Goal: Task Accomplishment & Management: Use online tool/utility

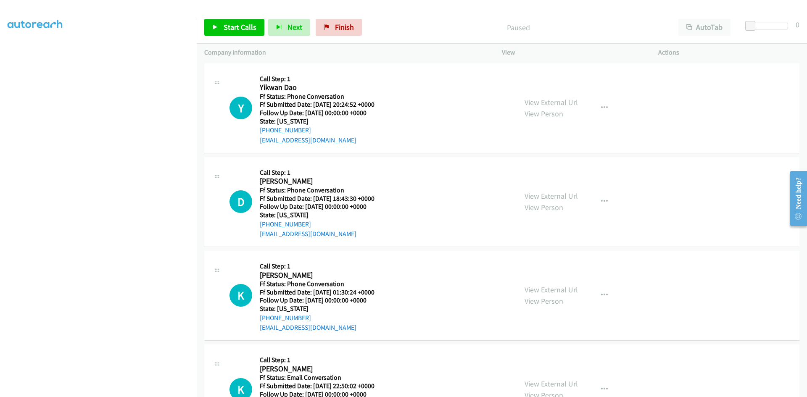
scroll to position [74, 0]
click at [547, 101] on link "View External Url" at bounding box center [551, 103] width 53 height 10
click at [345, 27] on span "Finish" at bounding box center [344, 27] width 19 height 10
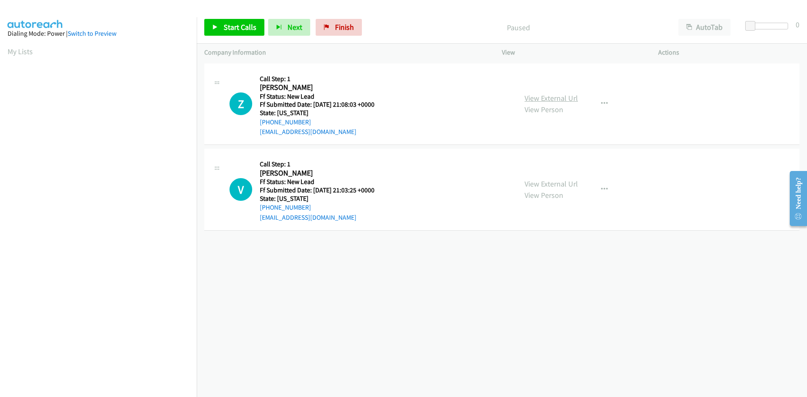
click at [554, 96] on link "View External Url" at bounding box center [551, 98] width 53 height 10
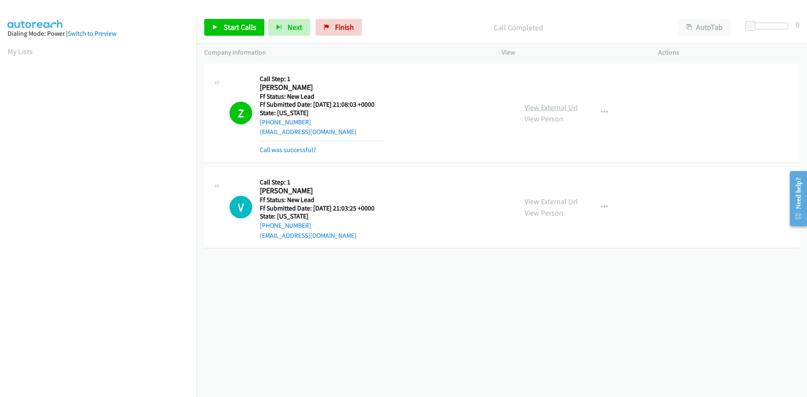
scroll to position [74, 0]
click at [305, 150] on link "Call was successful?" at bounding box center [288, 150] width 56 height 8
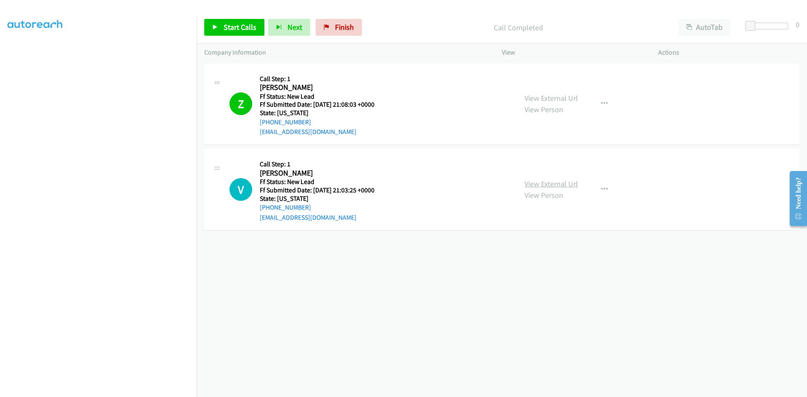
click at [528, 182] on link "View External Url" at bounding box center [551, 184] width 53 height 10
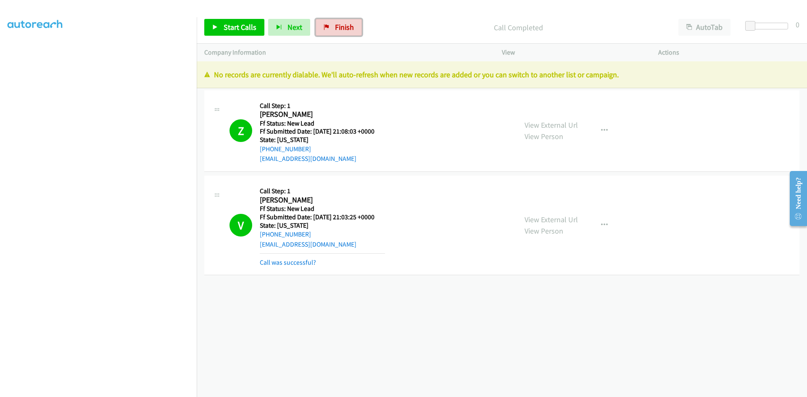
drag, startPoint x: 349, startPoint y: 25, endPoint x: 439, endPoint y: 40, distance: 91.2
click at [349, 25] on span "Finish" at bounding box center [344, 27] width 19 height 10
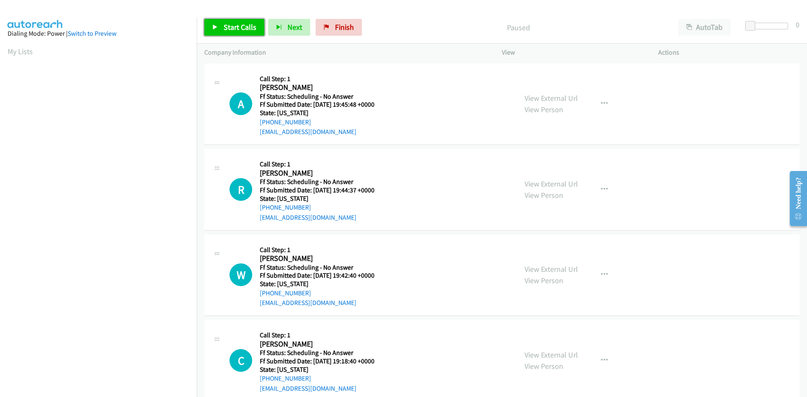
click at [238, 26] on span "Start Calls" at bounding box center [240, 27] width 33 height 10
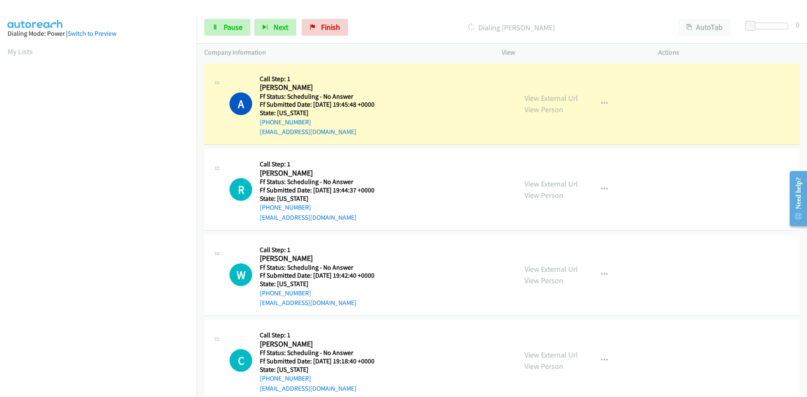
scroll to position [74, 0]
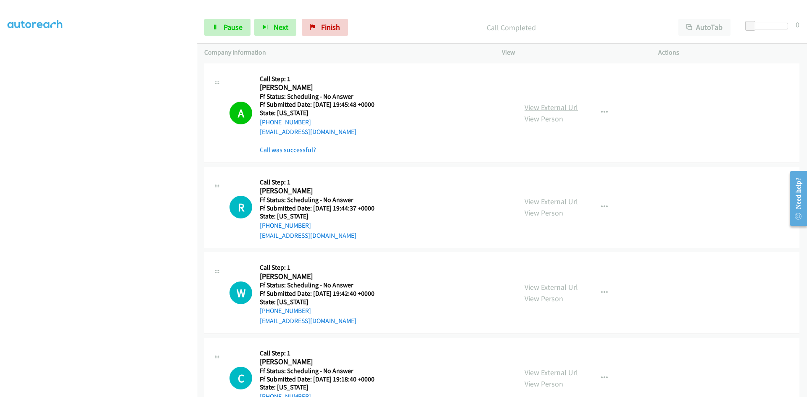
click at [540, 106] on link "View External Url" at bounding box center [551, 108] width 53 height 10
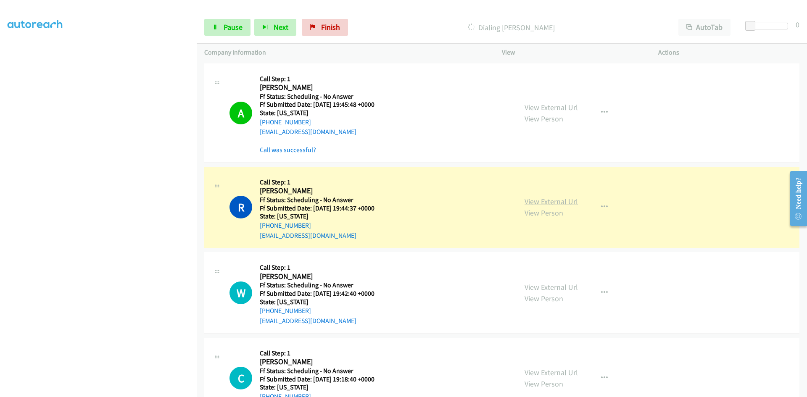
click at [533, 204] on link "View External Url" at bounding box center [551, 202] width 53 height 10
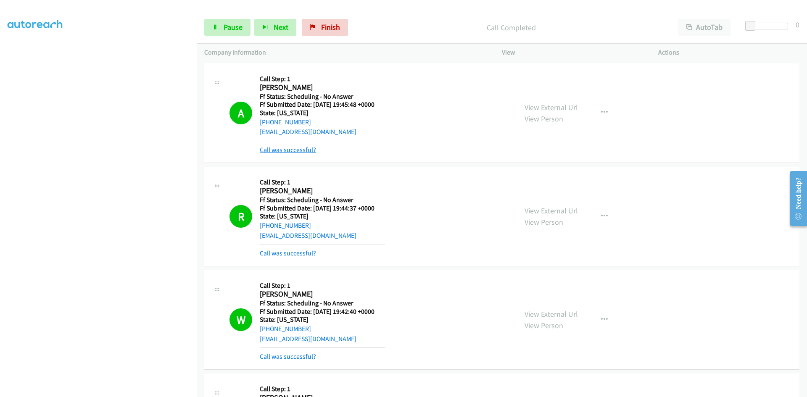
click at [306, 151] on link "Call was successful?" at bounding box center [288, 150] width 56 height 8
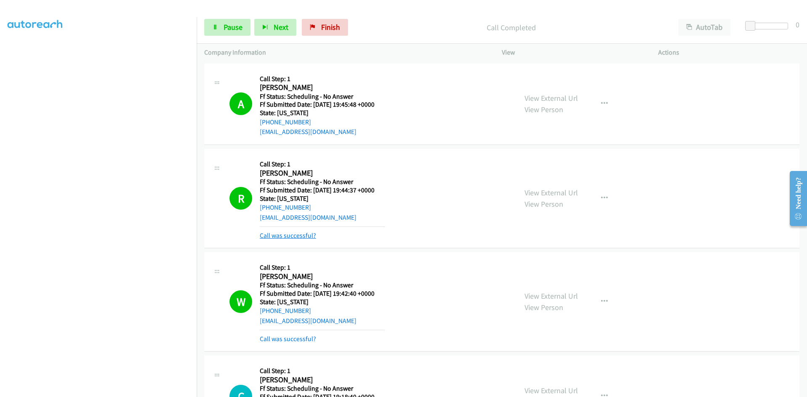
click at [298, 235] on link "Call was successful?" at bounding box center [288, 236] width 56 height 8
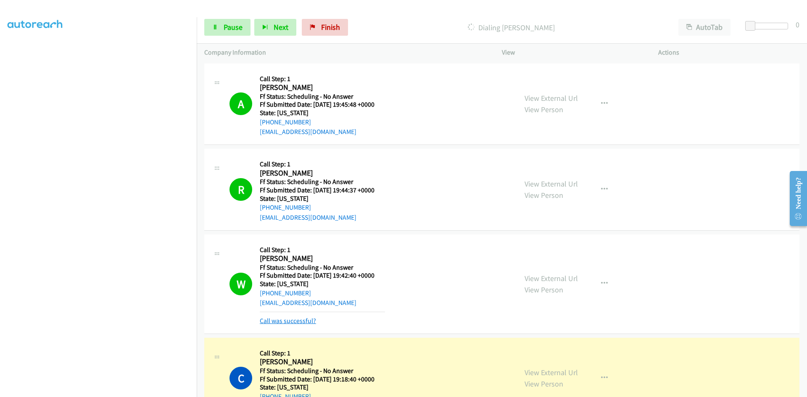
click at [290, 320] on link "Call was successful?" at bounding box center [288, 321] width 56 height 8
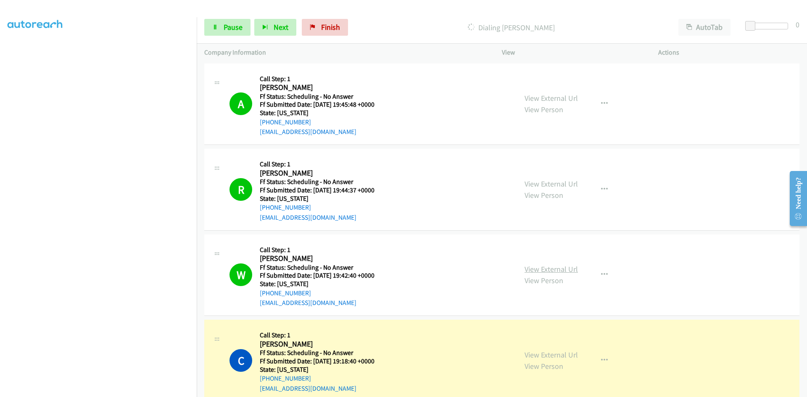
click at [538, 269] on link "View External Url" at bounding box center [551, 270] width 53 height 10
click at [527, 354] on link "View External Url" at bounding box center [551, 355] width 53 height 10
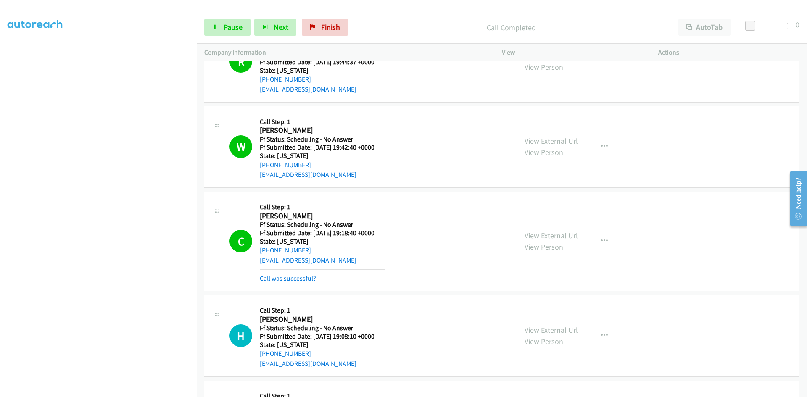
scroll to position [126, 0]
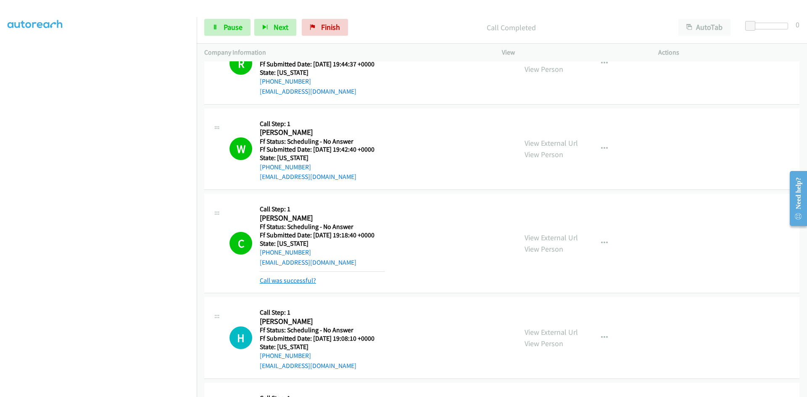
click at [308, 282] on link "Call was successful?" at bounding box center [288, 281] width 56 height 8
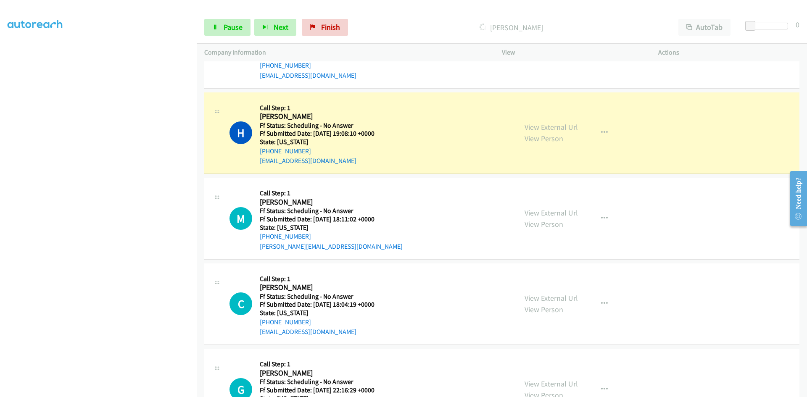
scroll to position [336, 0]
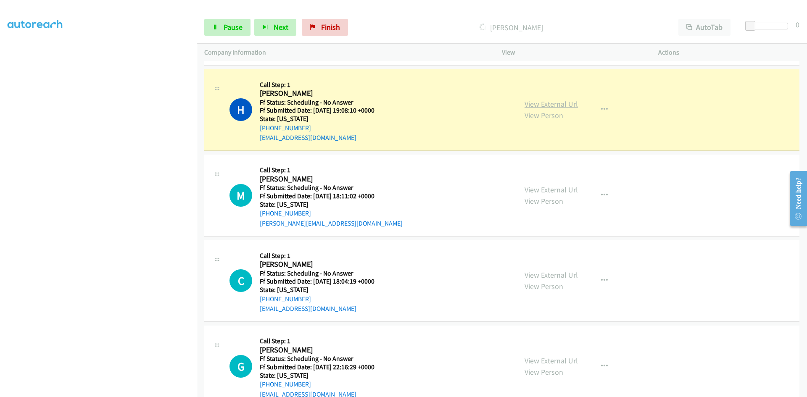
click at [550, 103] on link "View External Url" at bounding box center [551, 104] width 53 height 10
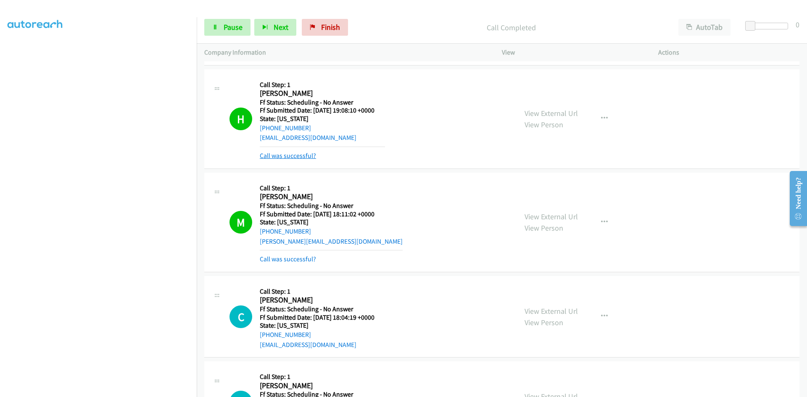
click at [293, 153] on link "Call was successful?" at bounding box center [288, 156] width 56 height 8
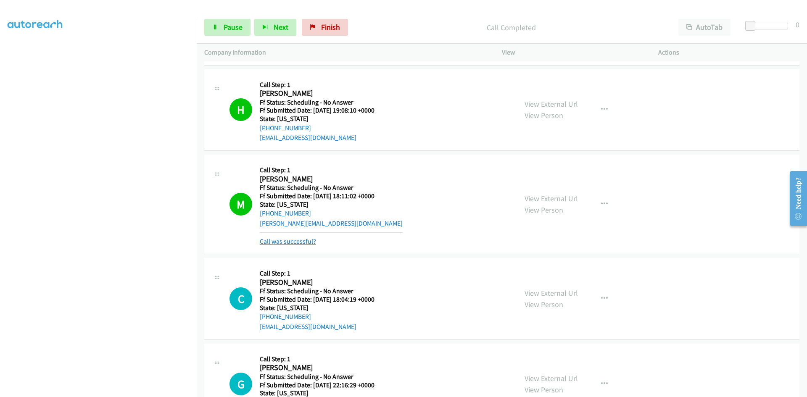
click at [309, 241] on link "Call was successful?" at bounding box center [288, 242] width 56 height 8
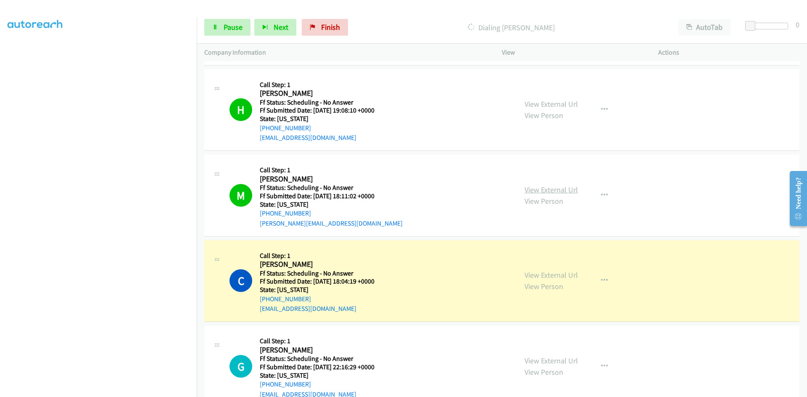
click at [561, 191] on link "View External Url" at bounding box center [551, 190] width 53 height 10
click at [529, 277] on link "View External Url" at bounding box center [551, 275] width 53 height 10
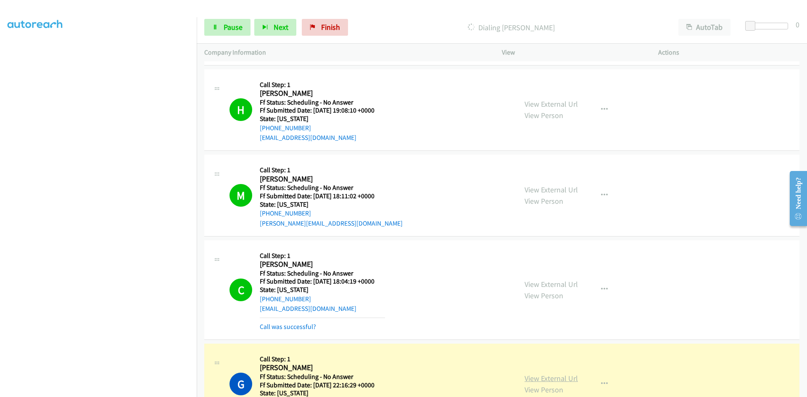
click at [562, 378] on link "View External Url" at bounding box center [551, 379] width 53 height 10
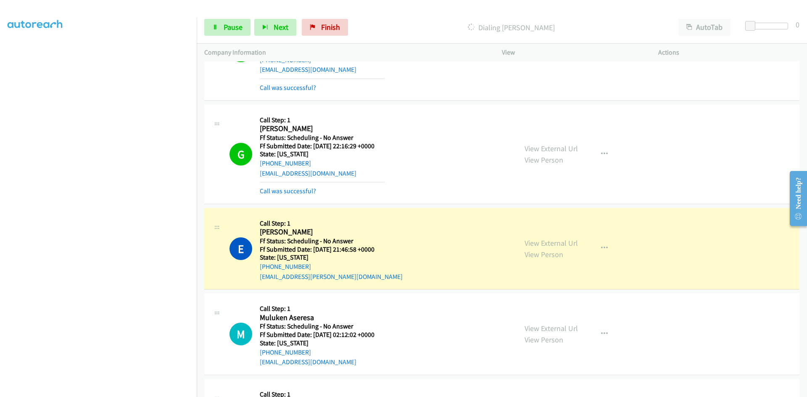
scroll to position [673, 0]
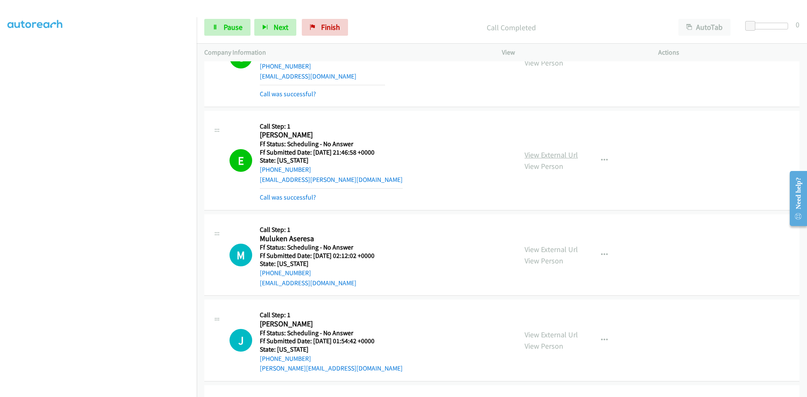
click at [546, 154] on link "View External Url" at bounding box center [551, 155] width 53 height 10
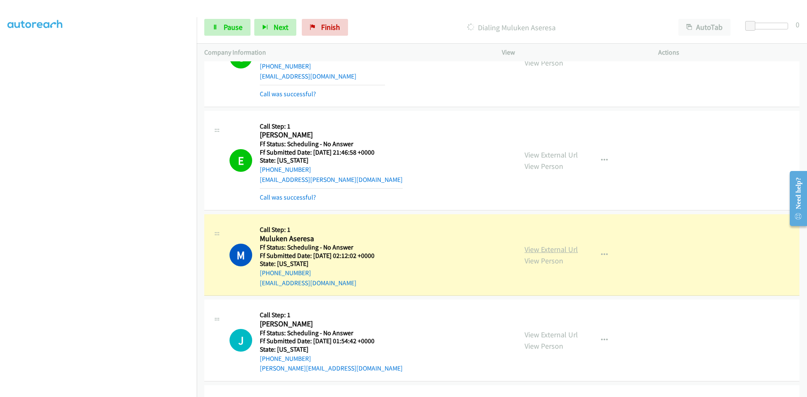
click at [544, 250] on link "View External Url" at bounding box center [551, 250] width 53 height 10
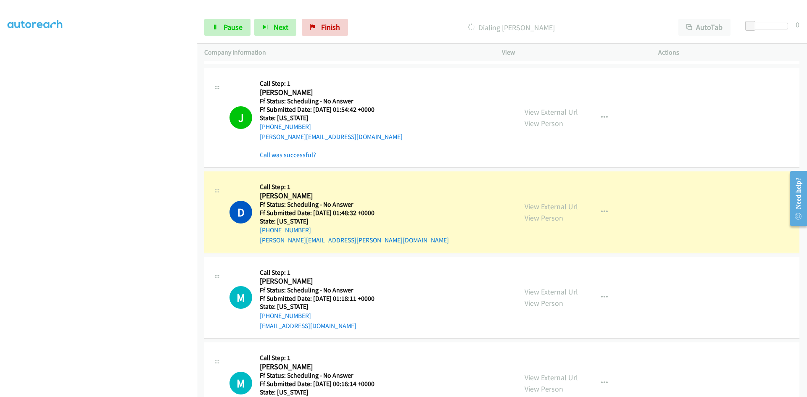
scroll to position [925, 0]
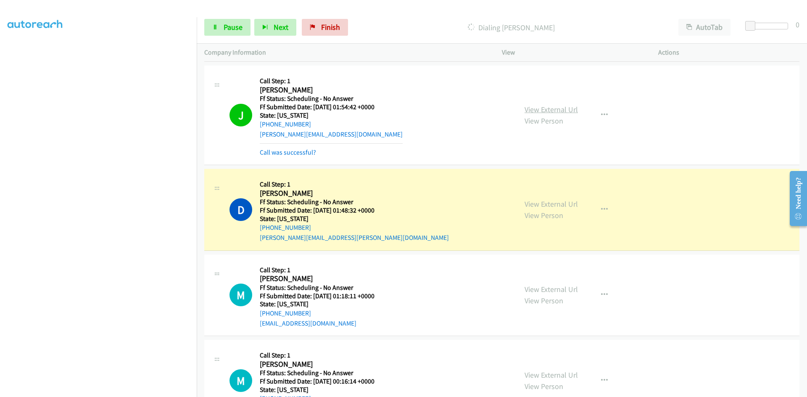
click at [558, 111] on link "View External Url" at bounding box center [551, 110] width 53 height 10
click at [560, 204] on link "View External Url" at bounding box center [551, 204] width 53 height 10
click at [220, 32] on link "Pause" at bounding box center [227, 27] width 46 height 17
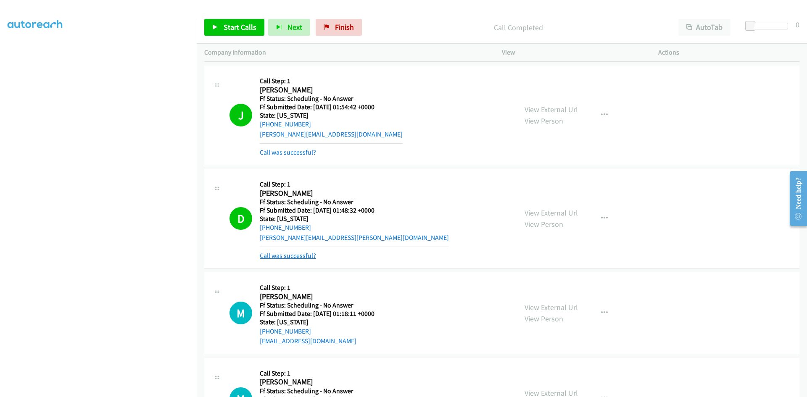
click at [281, 256] on link "Call was successful?" at bounding box center [288, 256] width 56 height 8
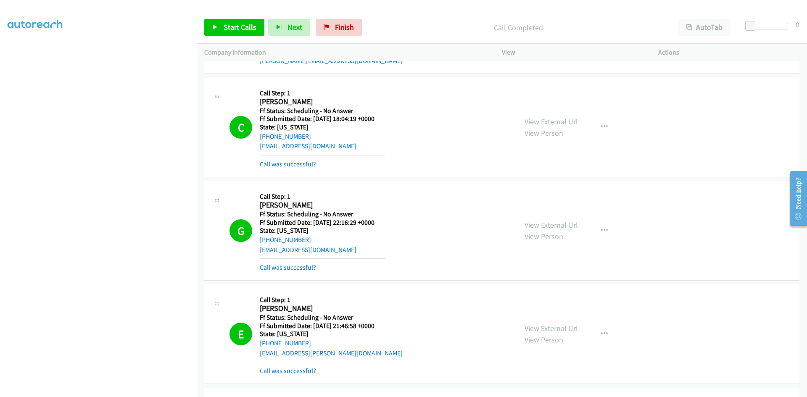
scroll to position [463, 0]
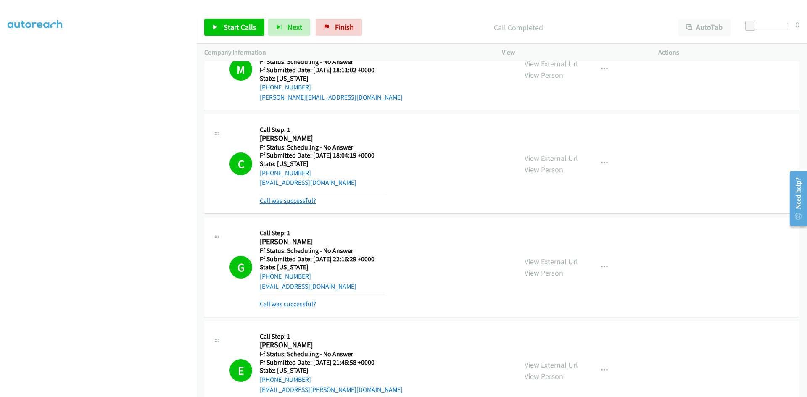
click at [279, 202] on link "Call was successful?" at bounding box center [288, 201] width 56 height 8
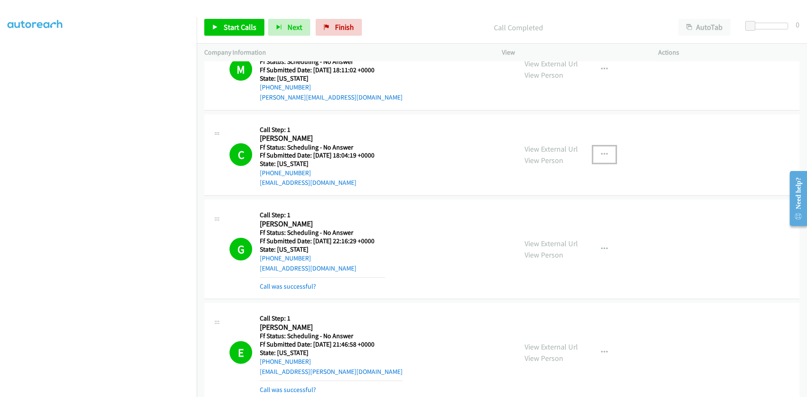
click at [601, 154] on icon "button" at bounding box center [604, 154] width 7 height 7
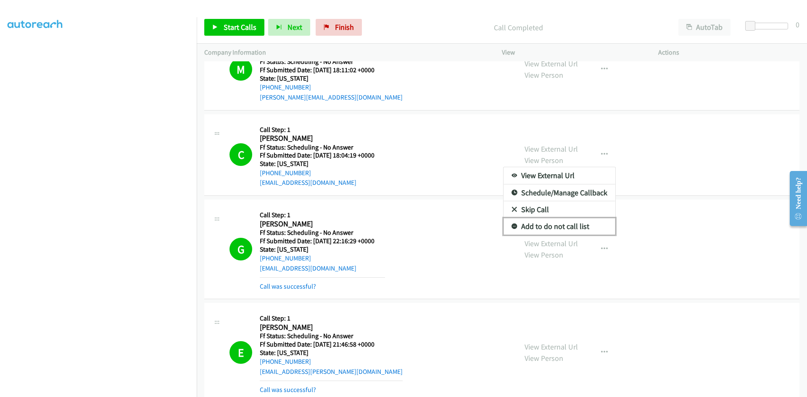
click at [576, 226] on link "Add to do not call list" at bounding box center [560, 226] width 112 height 17
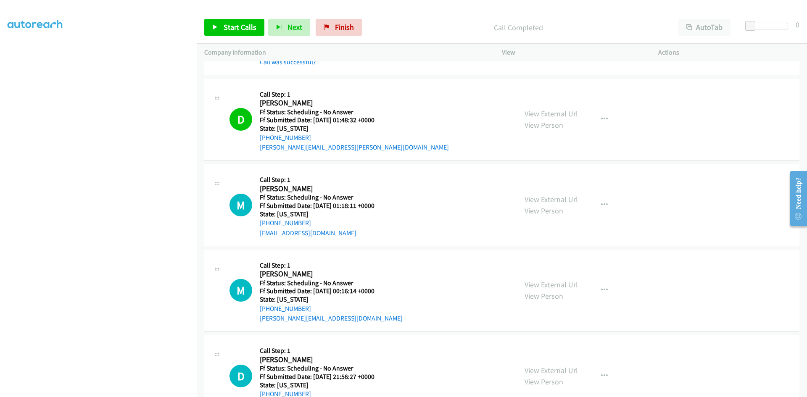
scroll to position [1009, 0]
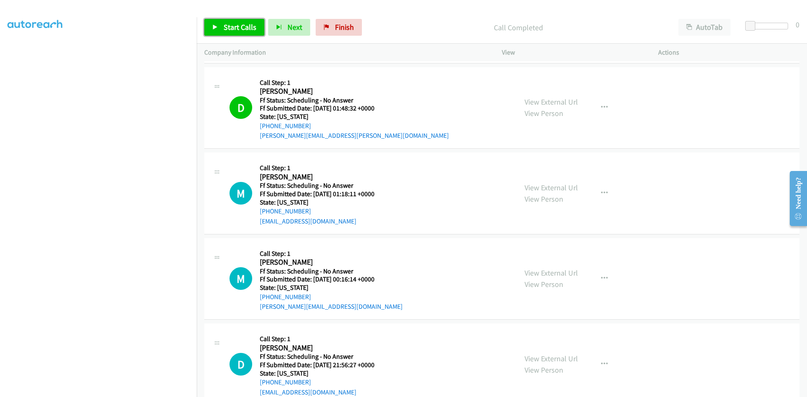
click at [222, 24] on link "Start Calls" at bounding box center [234, 27] width 60 height 17
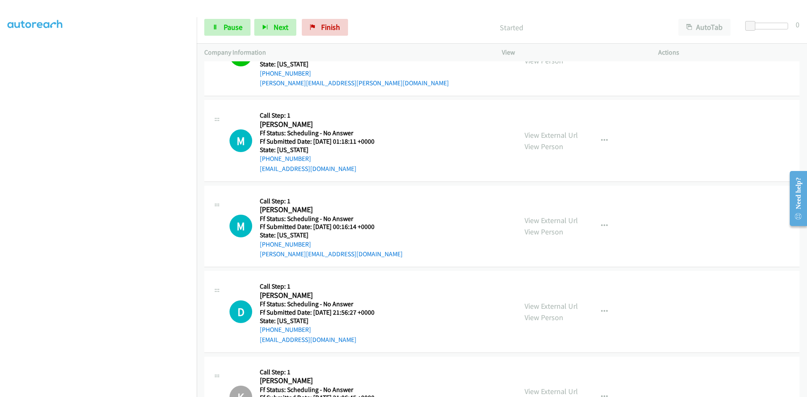
scroll to position [1093, 0]
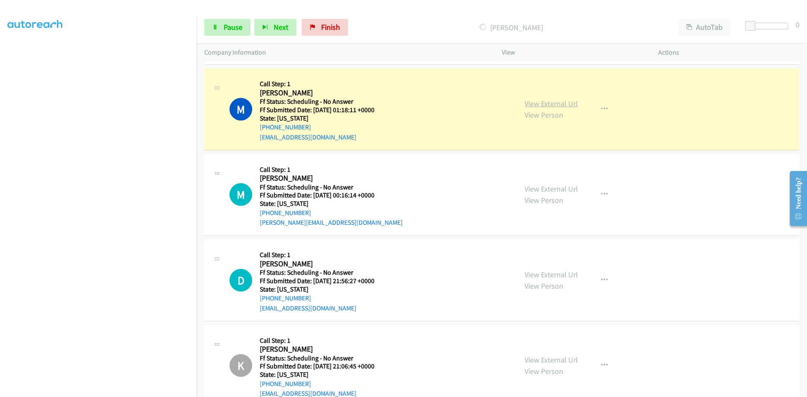
click at [568, 101] on link "View External Url" at bounding box center [551, 104] width 53 height 10
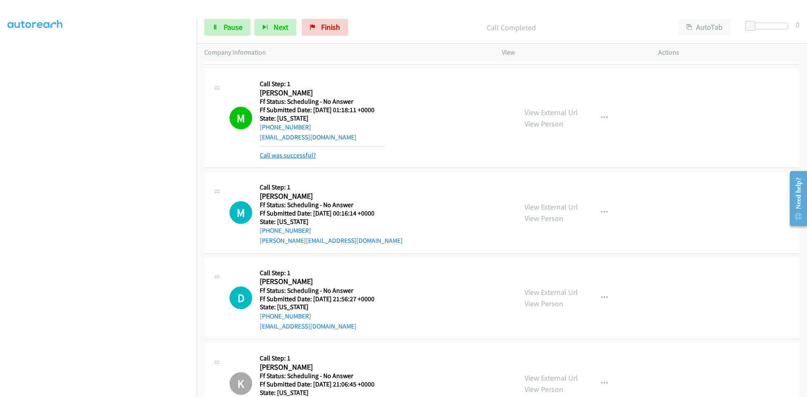
click at [291, 158] on link "Call was successful?" at bounding box center [288, 155] width 56 height 8
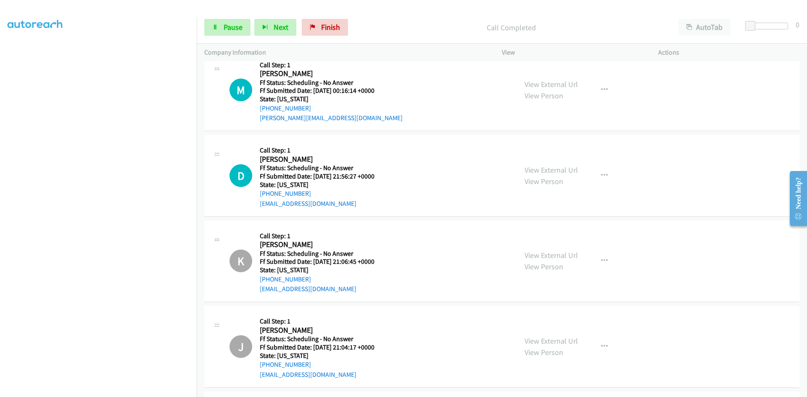
scroll to position [1178, 0]
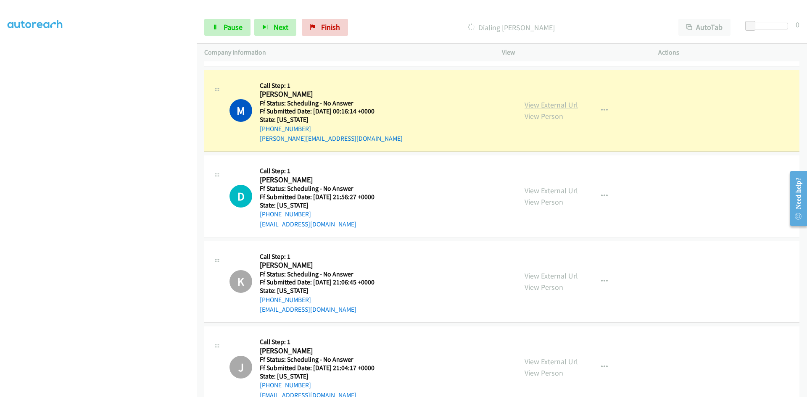
click at [525, 106] on link "View External Url" at bounding box center [551, 105] width 53 height 10
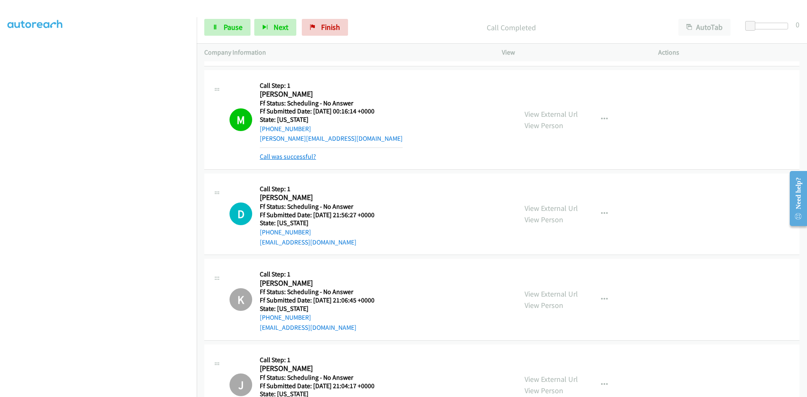
click at [290, 157] on link "Call was successful?" at bounding box center [288, 157] width 56 height 8
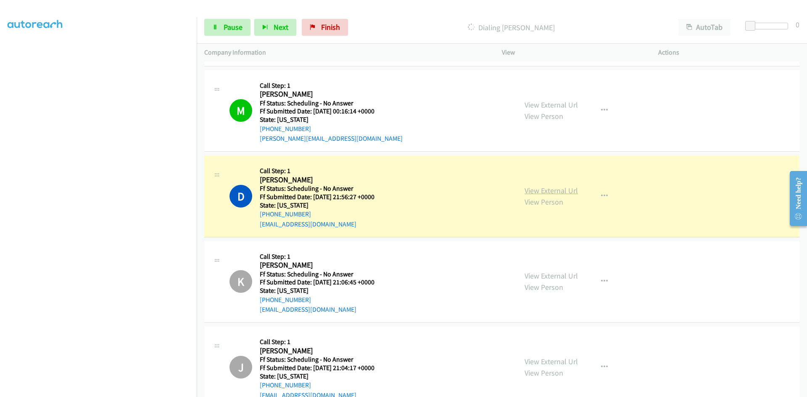
click at [541, 195] on link "View External Url" at bounding box center [551, 191] width 53 height 10
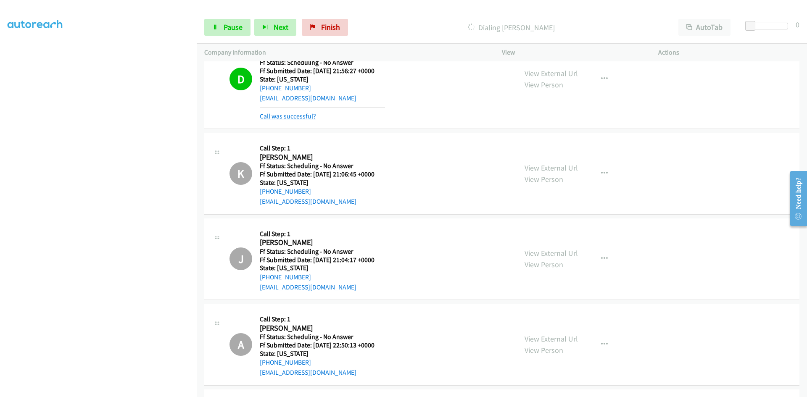
click at [269, 119] on link "Call was successful?" at bounding box center [288, 116] width 56 height 8
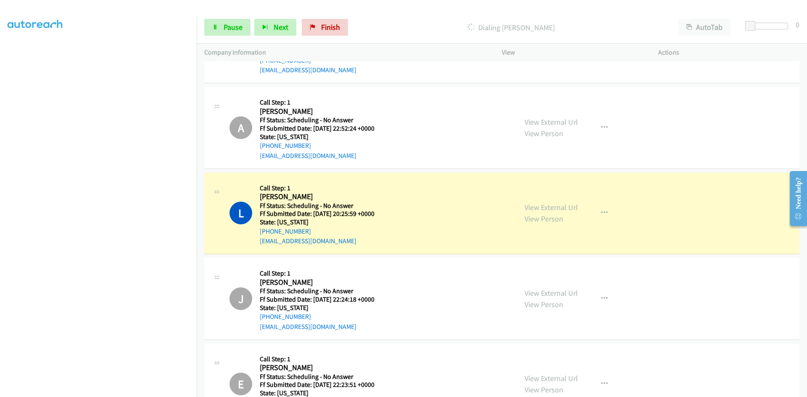
scroll to position [2010, 0]
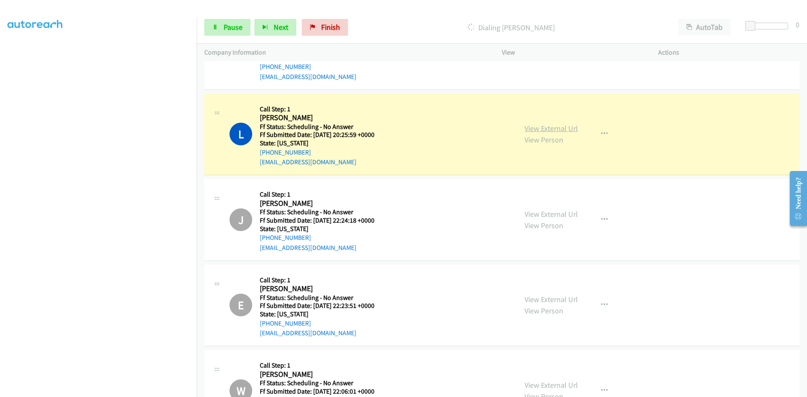
click at [528, 131] on link "View External Url" at bounding box center [551, 129] width 53 height 10
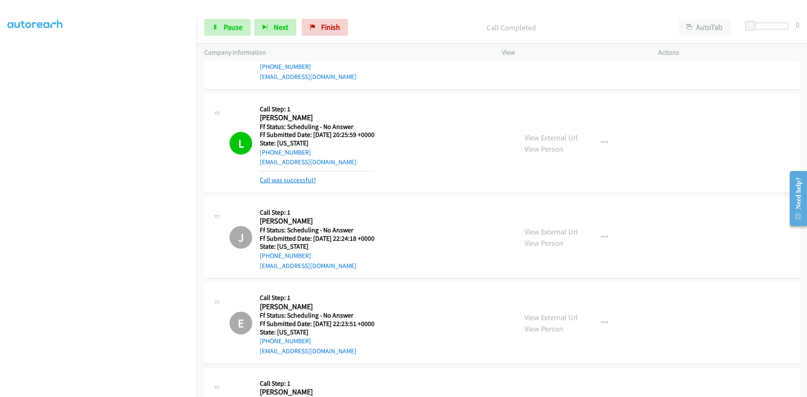
click at [278, 181] on link "Call was successful?" at bounding box center [288, 180] width 56 height 8
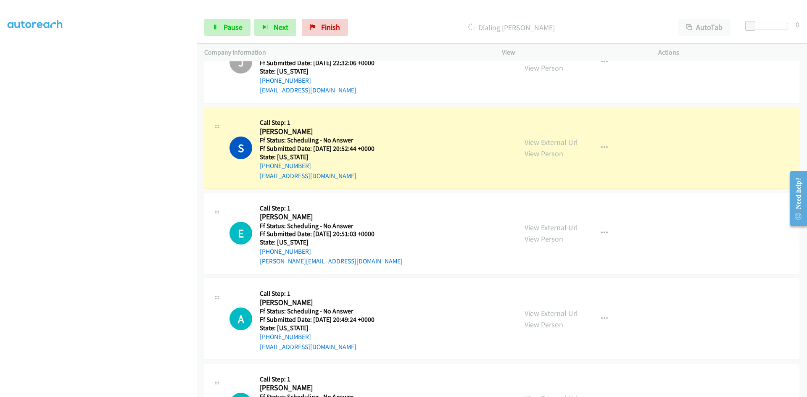
scroll to position [2809, 0]
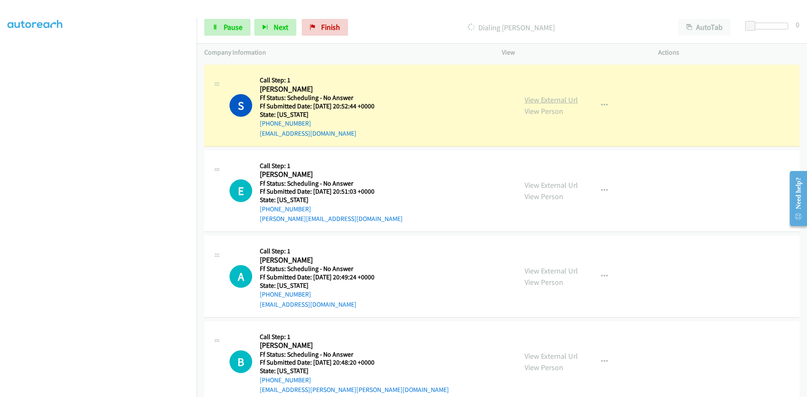
click at [559, 98] on link "View External Url" at bounding box center [551, 100] width 53 height 10
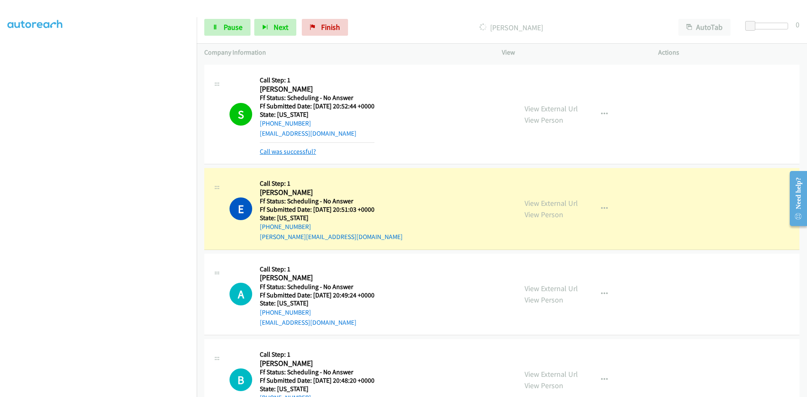
click at [296, 152] on link "Call was successful?" at bounding box center [288, 152] width 56 height 8
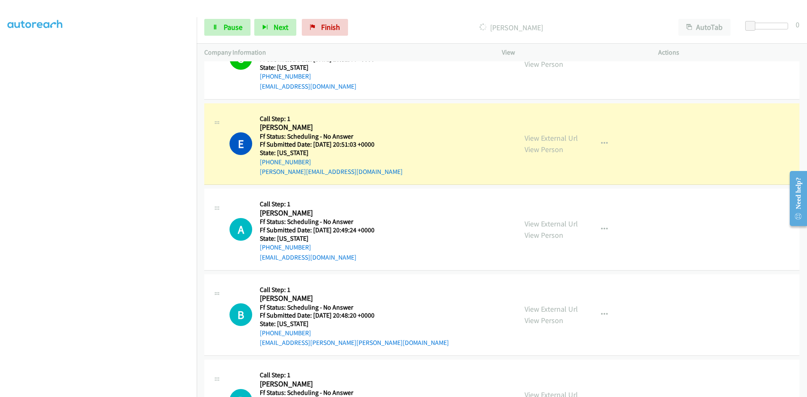
scroll to position [2893, 0]
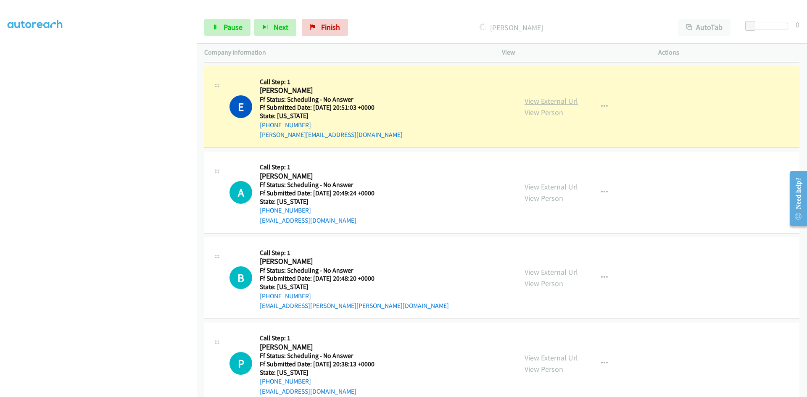
click at [547, 103] on link "View External Url" at bounding box center [551, 101] width 53 height 10
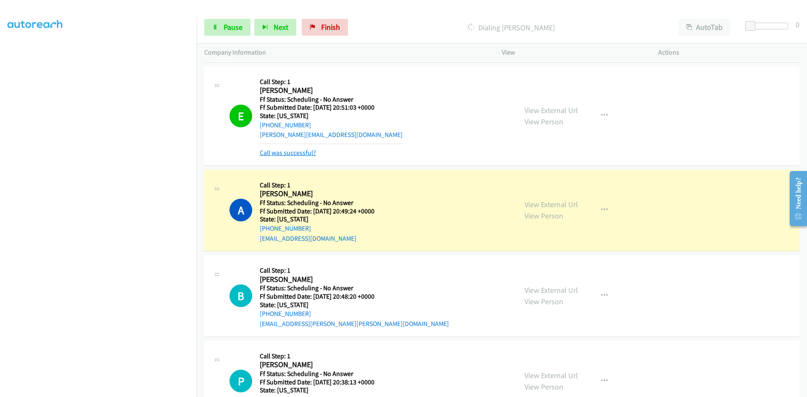
click at [315, 154] on link "Call was successful?" at bounding box center [288, 153] width 56 height 8
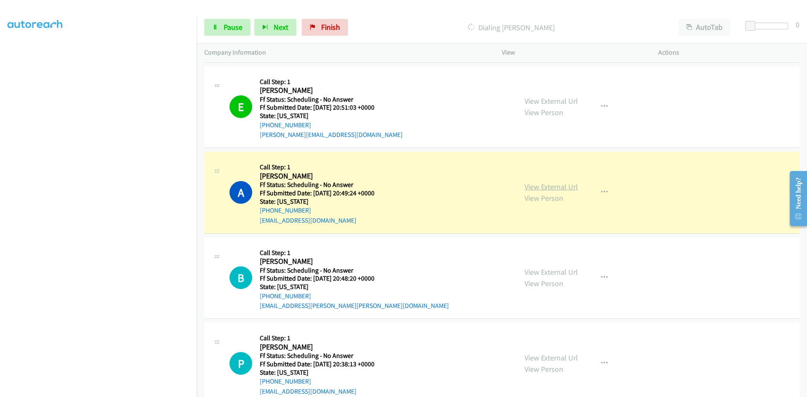
click at [542, 188] on link "View External Url" at bounding box center [551, 187] width 53 height 10
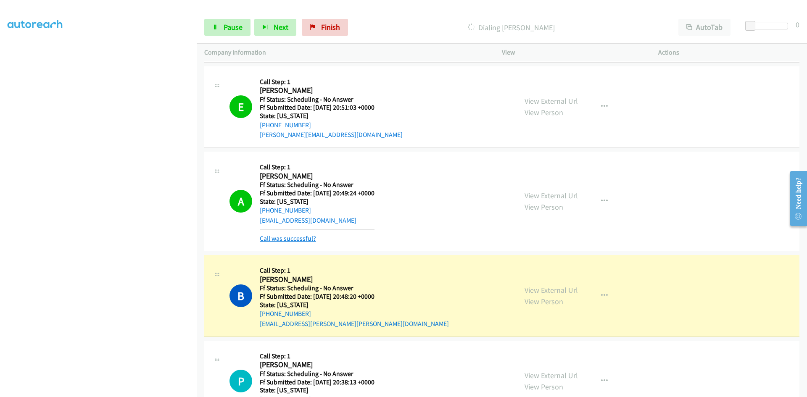
click at [307, 239] on link "Call was successful?" at bounding box center [288, 239] width 56 height 8
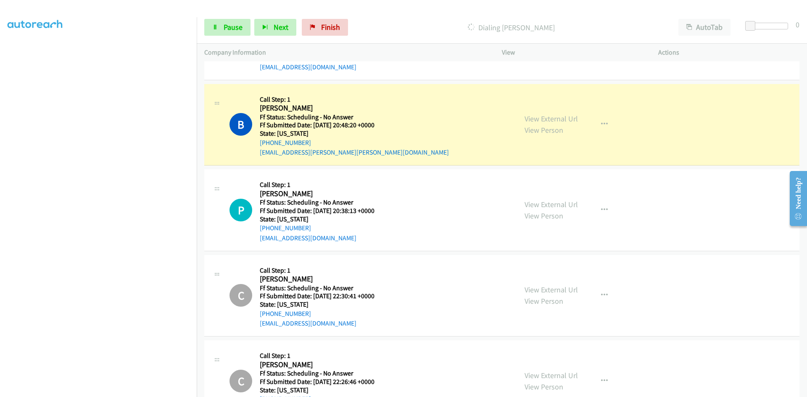
scroll to position [3061, 0]
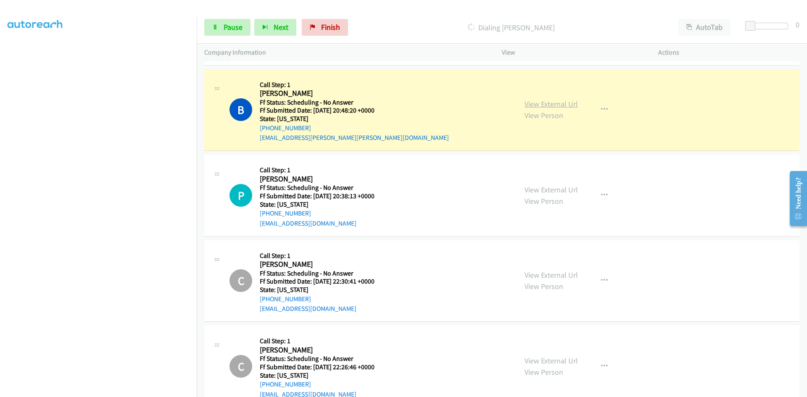
click at [571, 104] on link "View External Url" at bounding box center [551, 104] width 53 height 10
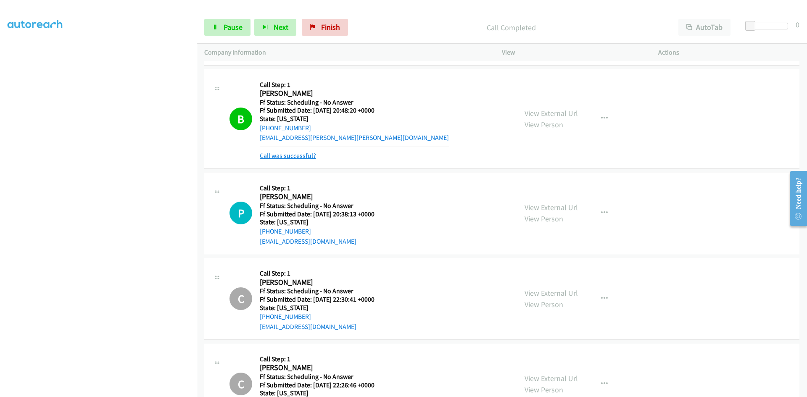
click at [284, 155] on link "Call was successful?" at bounding box center [288, 156] width 56 height 8
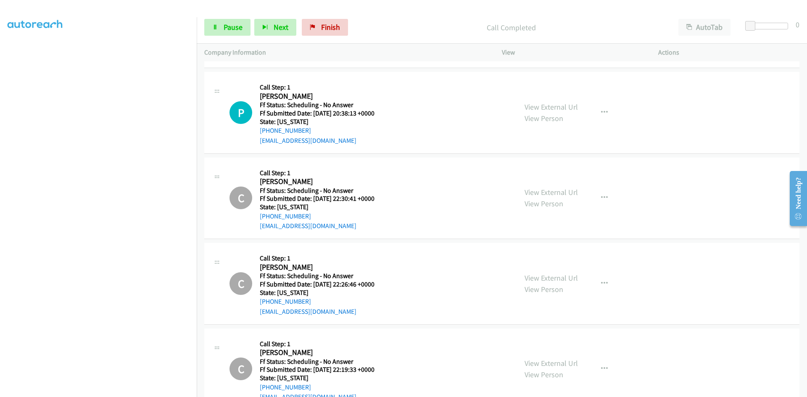
scroll to position [3145, 0]
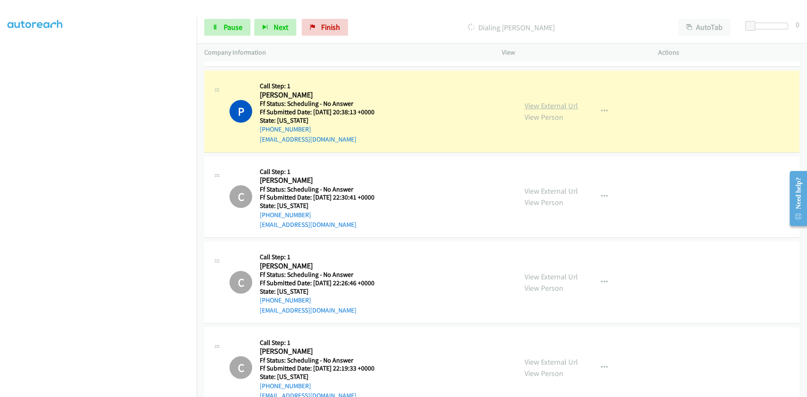
click at [561, 107] on link "View External Url" at bounding box center [551, 106] width 53 height 10
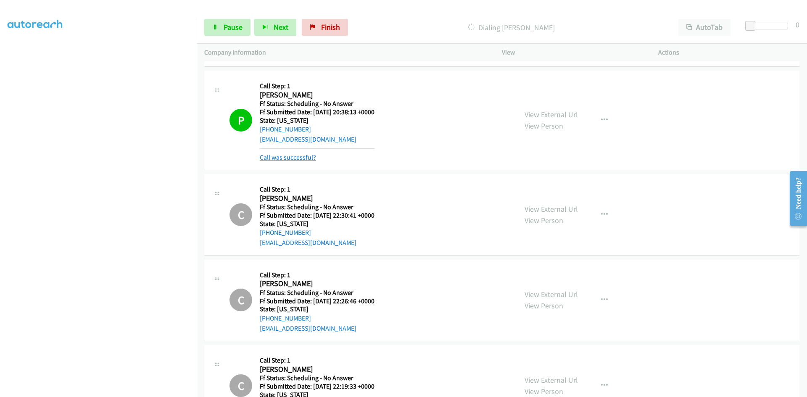
click at [303, 154] on link "Call was successful?" at bounding box center [288, 157] width 56 height 8
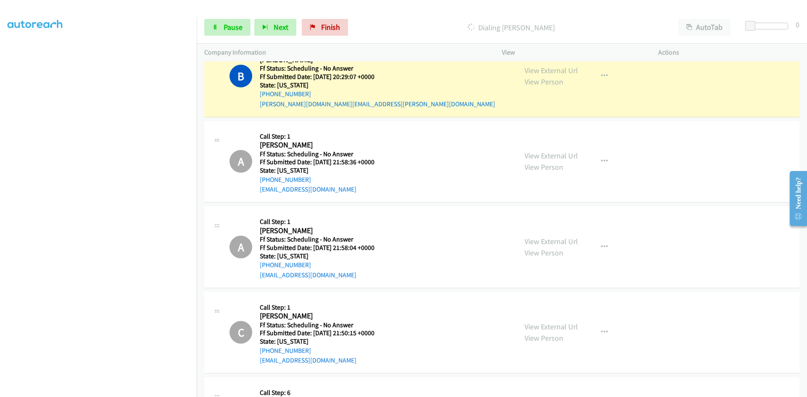
scroll to position [3524, 0]
click at [553, 71] on link "View External Url" at bounding box center [551, 70] width 53 height 10
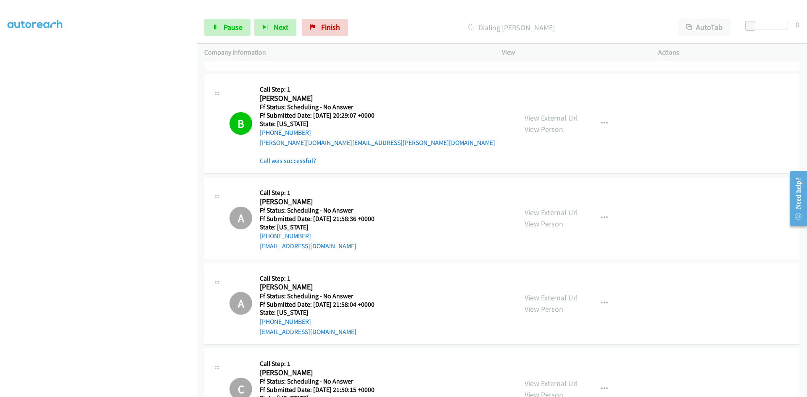
scroll to position [3440, 0]
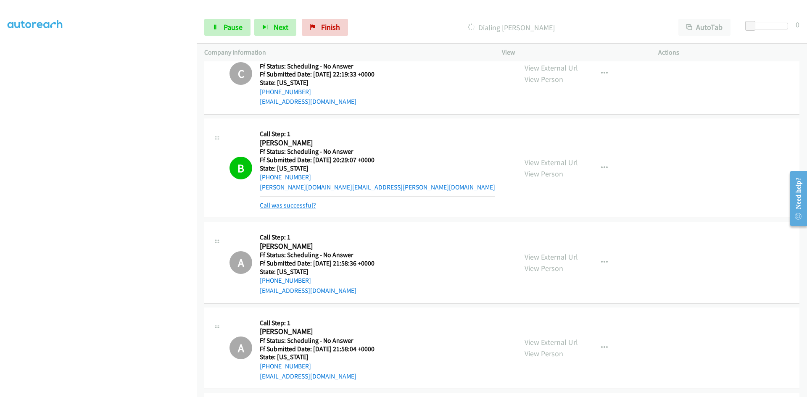
click at [302, 208] on link "Call was successful?" at bounding box center [288, 205] width 56 height 8
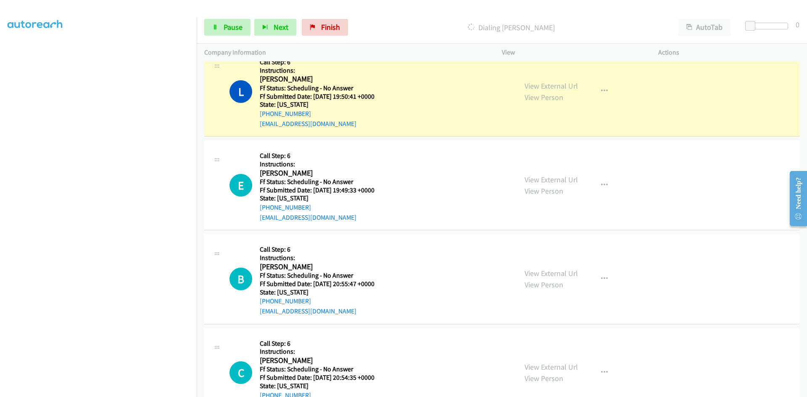
scroll to position [3860, 0]
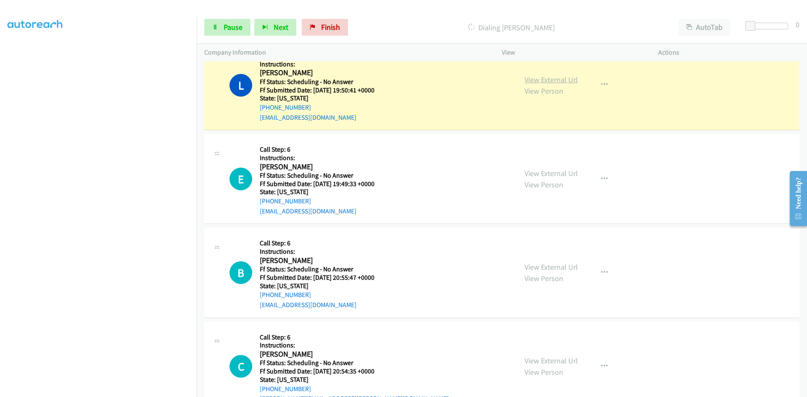
click at [556, 79] on link "View External Url" at bounding box center [551, 80] width 53 height 10
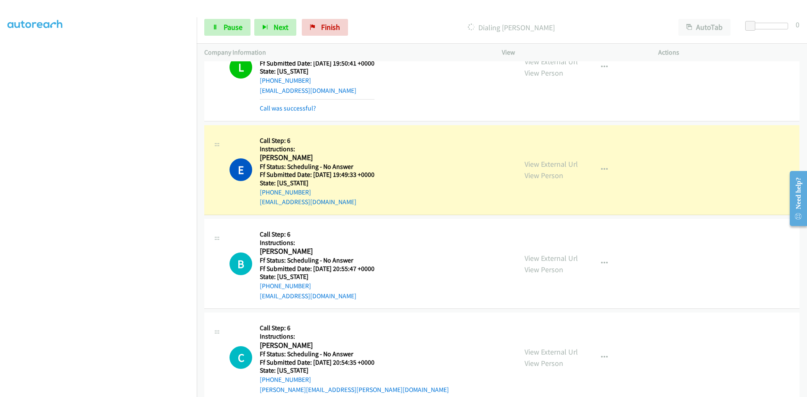
scroll to position [3902, 0]
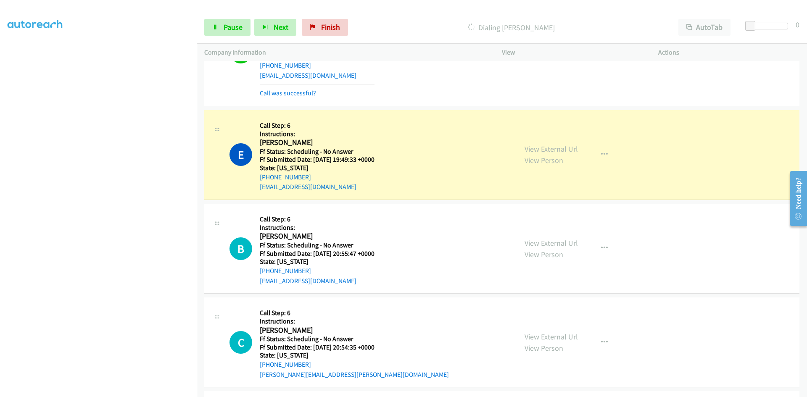
click at [294, 93] on link "Call was successful?" at bounding box center [288, 93] width 56 height 8
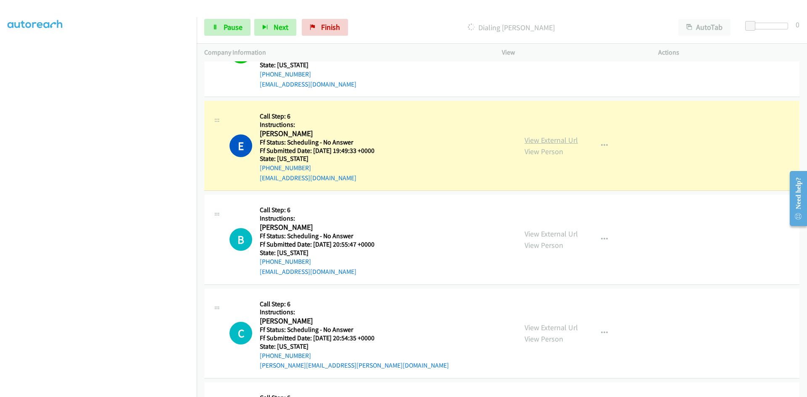
click at [531, 142] on link "View External Url" at bounding box center [551, 140] width 53 height 10
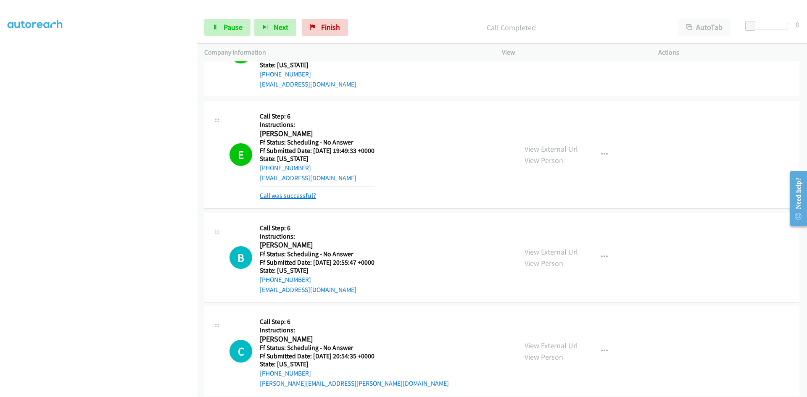
click at [310, 193] on link "Call was successful?" at bounding box center [288, 196] width 56 height 8
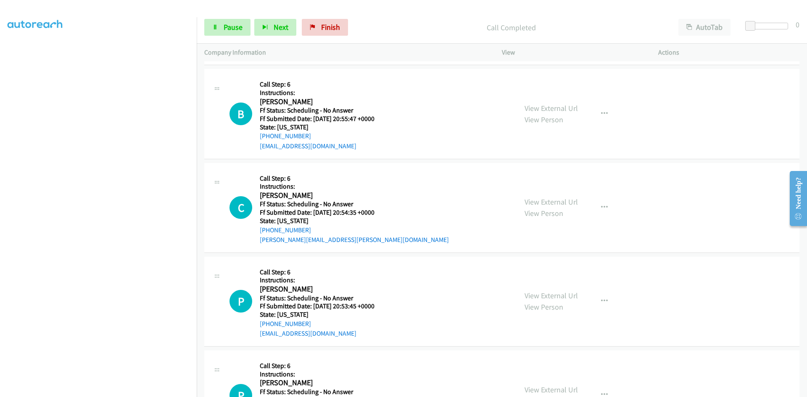
scroll to position [4020, 0]
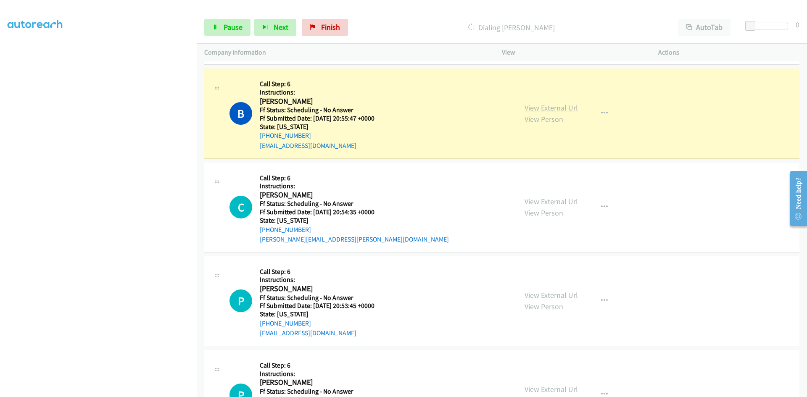
click at [557, 108] on link "View External Url" at bounding box center [551, 108] width 53 height 10
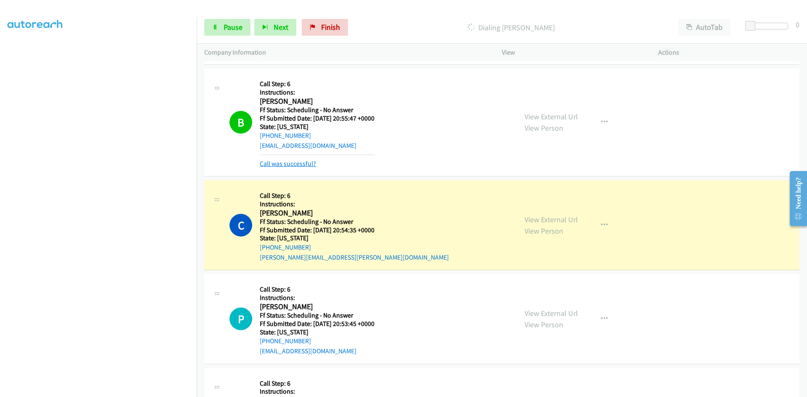
click at [294, 164] on link "Call was successful?" at bounding box center [288, 164] width 56 height 8
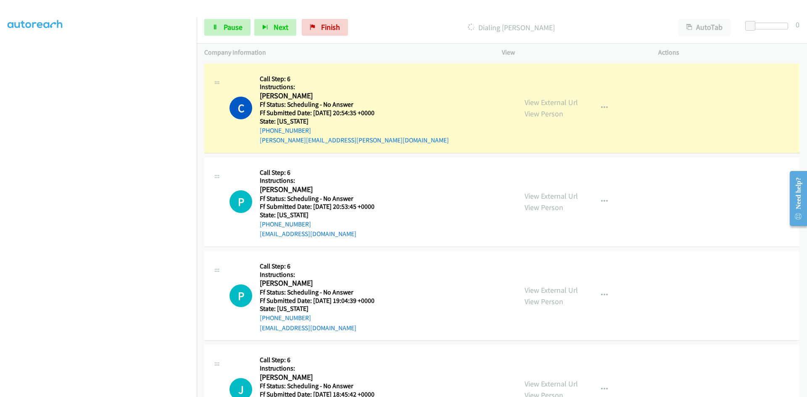
scroll to position [4146, 0]
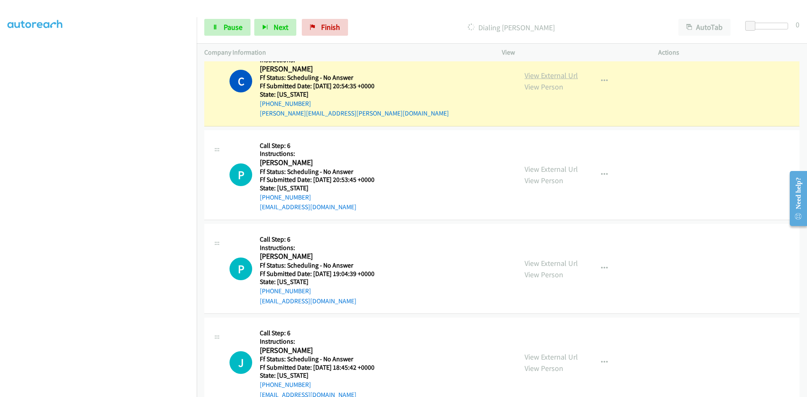
click at [535, 76] on link "View External Url" at bounding box center [551, 76] width 53 height 10
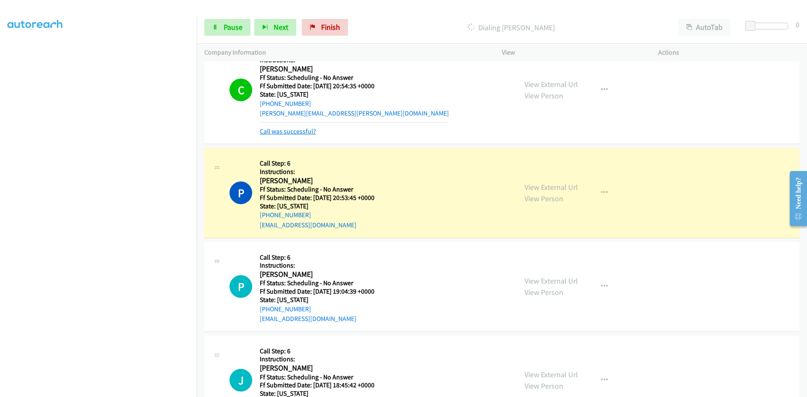
click at [305, 134] on link "Call was successful?" at bounding box center [288, 131] width 56 height 8
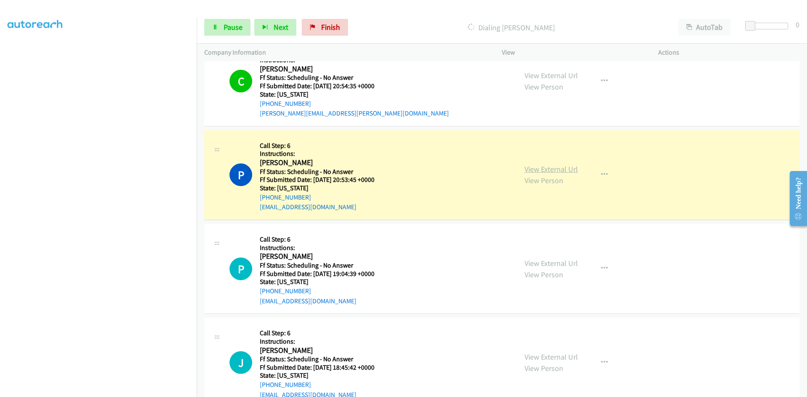
click at [565, 172] on link "View External Url" at bounding box center [551, 169] width 53 height 10
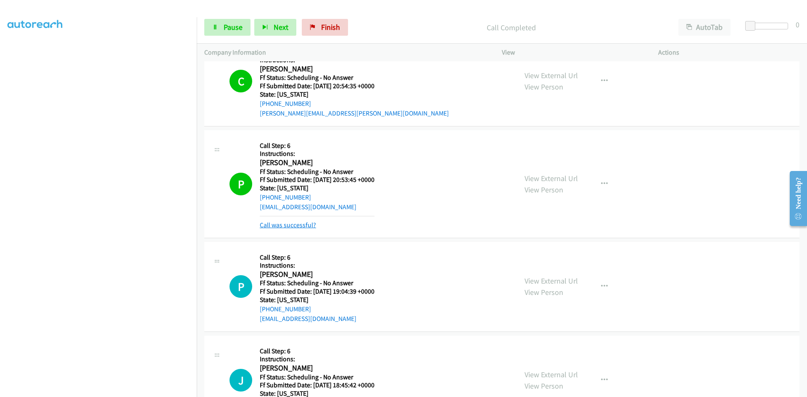
click at [309, 226] on link "Call was successful?" at bounding box center [288, 225] width 56 height 8
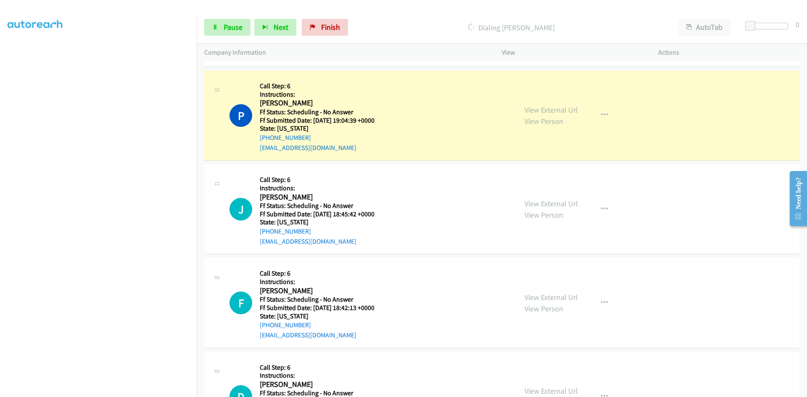
scroll to position [4314, 0]
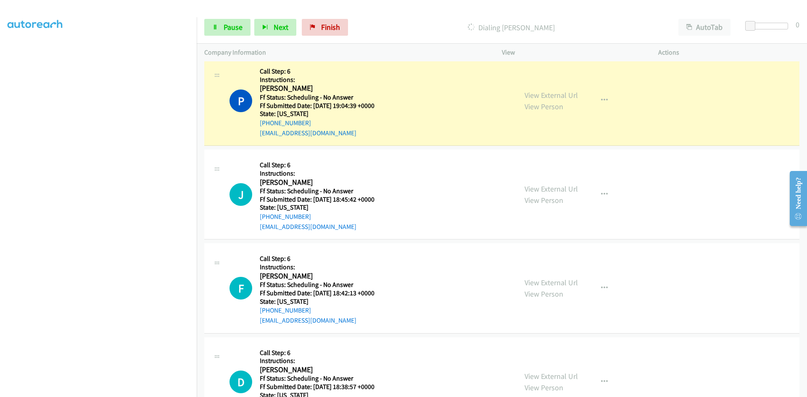
click at [549, 90] on div "View External Url View Person" at bounding box center [551, 101] width 53 height 23
click at [548, 99] on link "View External Url" at bounding box center [551, 95] width 53 height 10
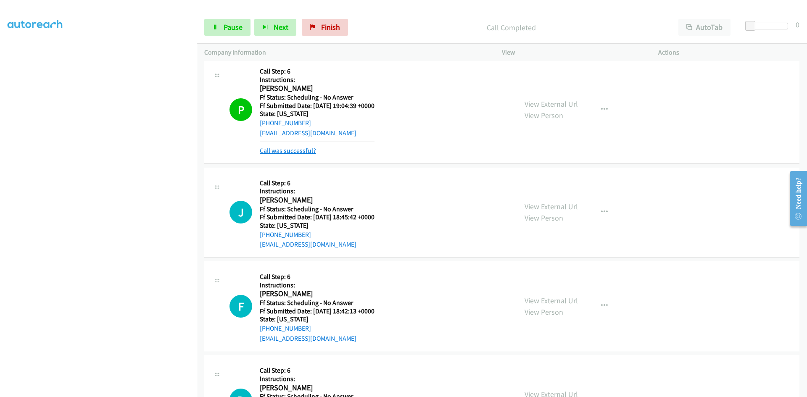
click at [303, 149] on link "Call was successful?" at bounding box center [288, 151] width 56 height 8
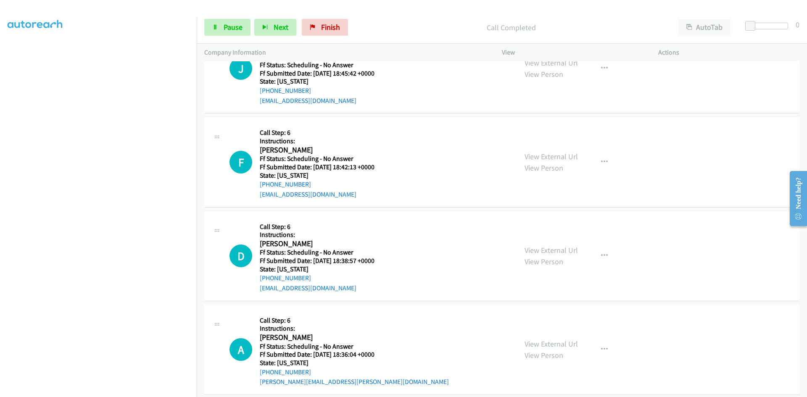
scroll to position [4398, 0]
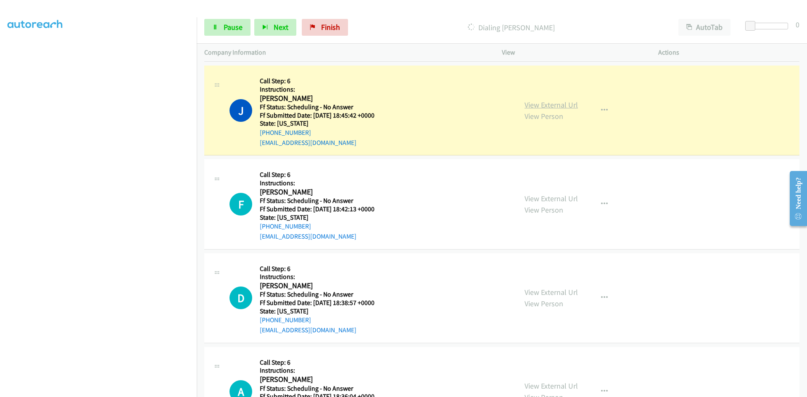
click at [538, 106] on link "View External Url" at bounding box center [551, 105] width 53 height 10
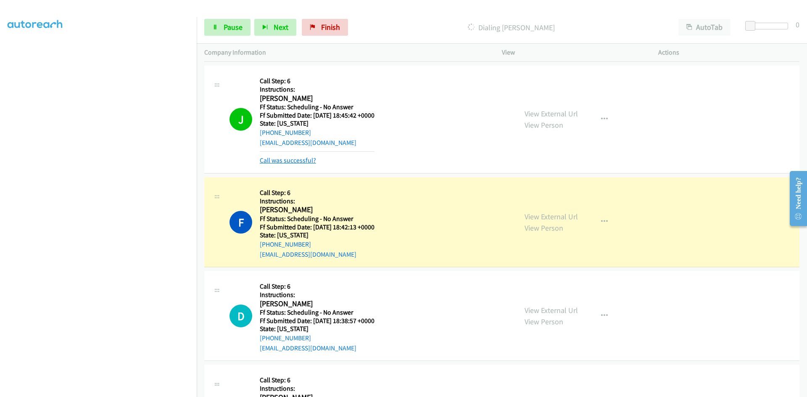
click at [293, 163] on link "Call was successful?" at bounding box center [288, 160] width 56 height 8
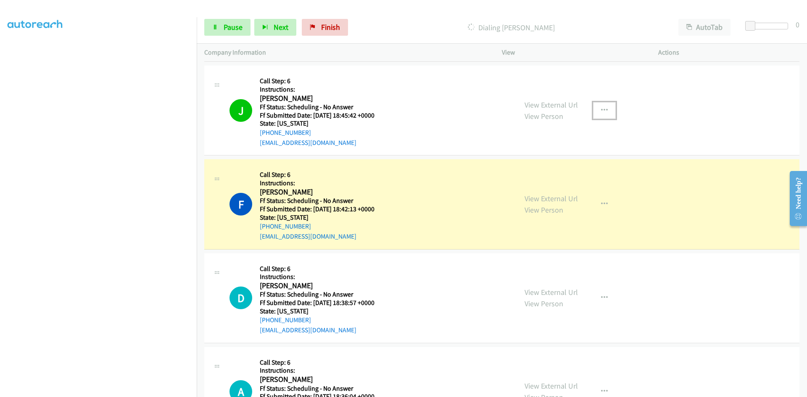
click at [602, 111] on icon "button" at bounding box center [604, 110] width 7 height 7
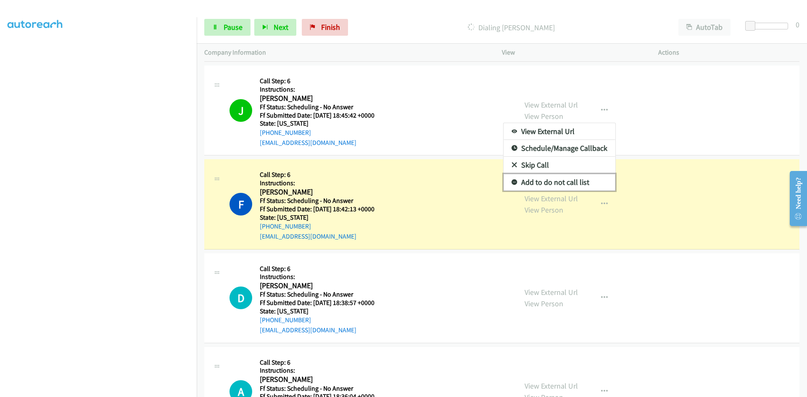
click at [566, 181] on link "Add to do not call list" at bounding box center [560, 182] width 112 height 17
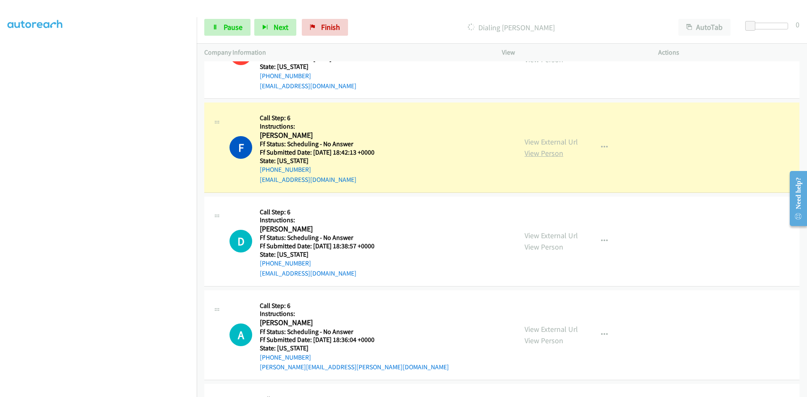
scroll to position [4482, 0]
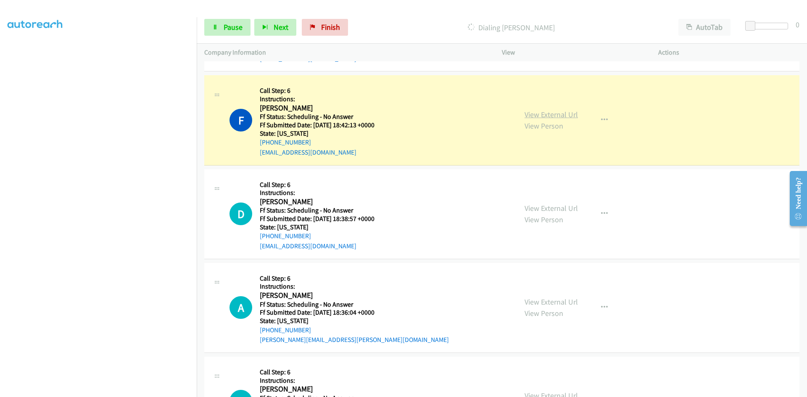
click at [543, 111] on link "View External Url" at bounding box center [551, 115] width 53 height 10
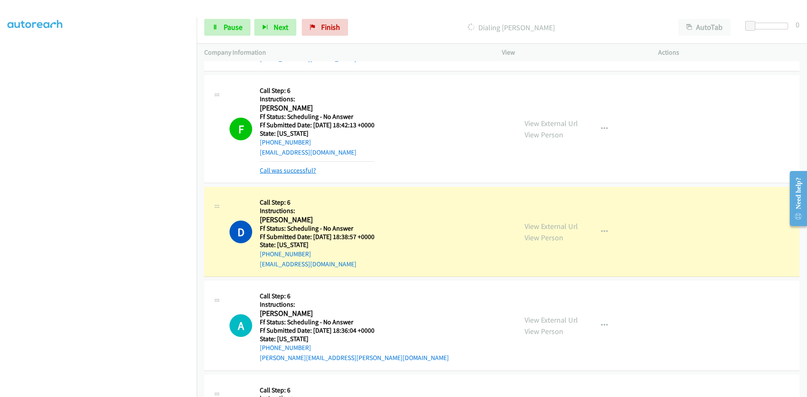
click at [274, 170] on link "Call was successful?" at bounding box center [288, 171] width 56 height 8
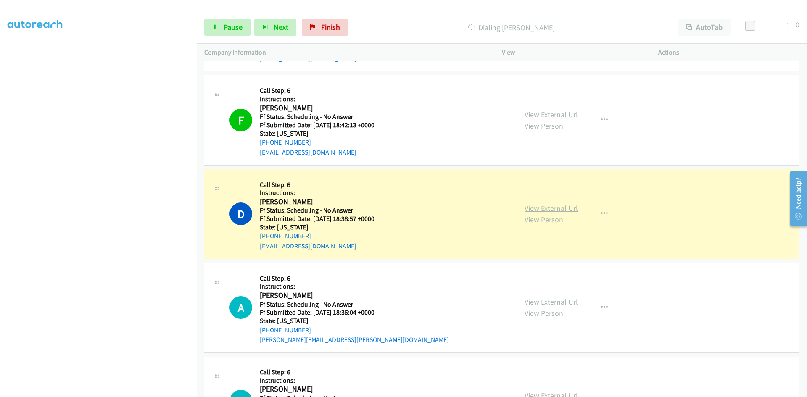
click at [556, 209] on link "View External Url" at bounding box center [551, 209] width 53 height 10
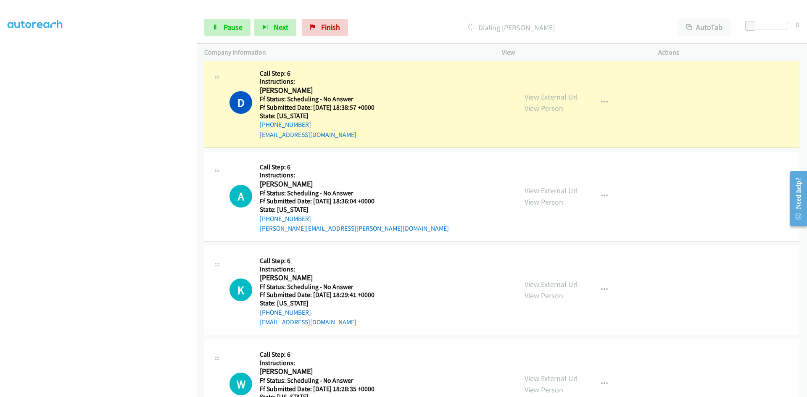
scroll to position [4608, 0]
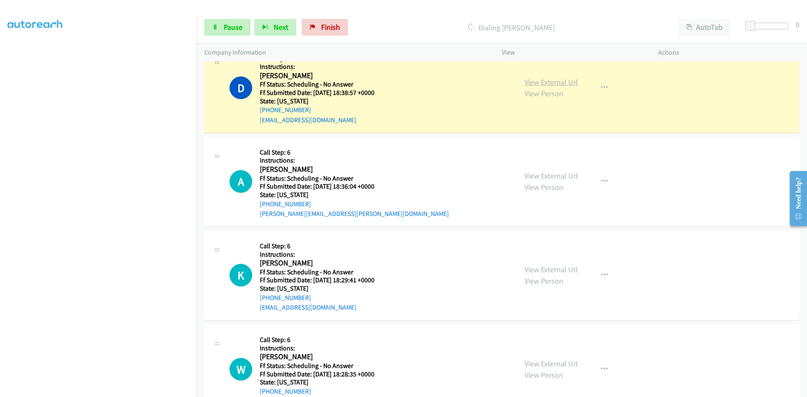
click at [525, 85] on link "View External Url" at bounding box center [551, 82] width 53 height 10
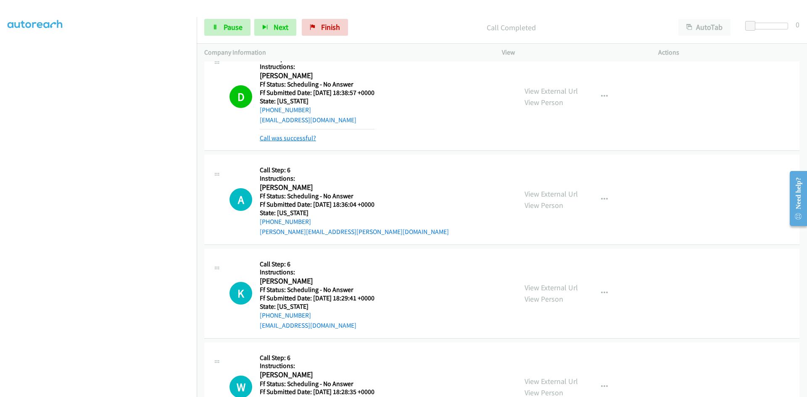
click at [296, 138] on link "Call was successful?" at bounding box center [288, 138] width 56 height 8
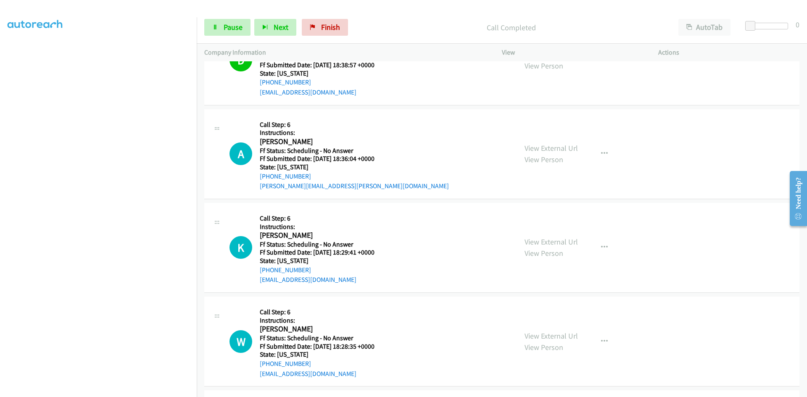
scroll to position [4692, 0]
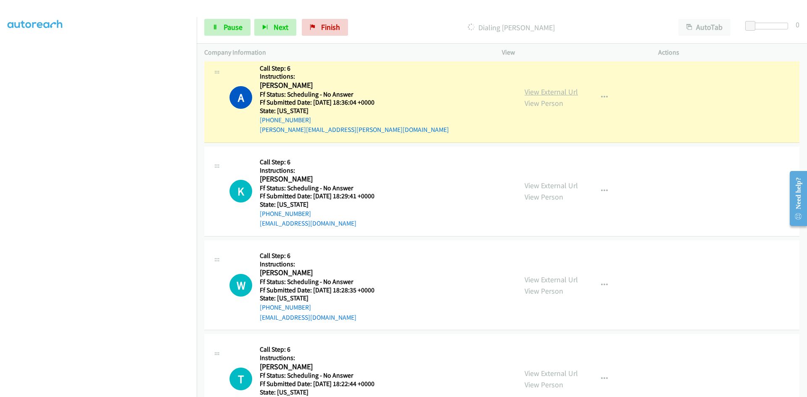
click at [552, 93] on link "View External Url" at bounding box center [551, 92] width 53 height 10
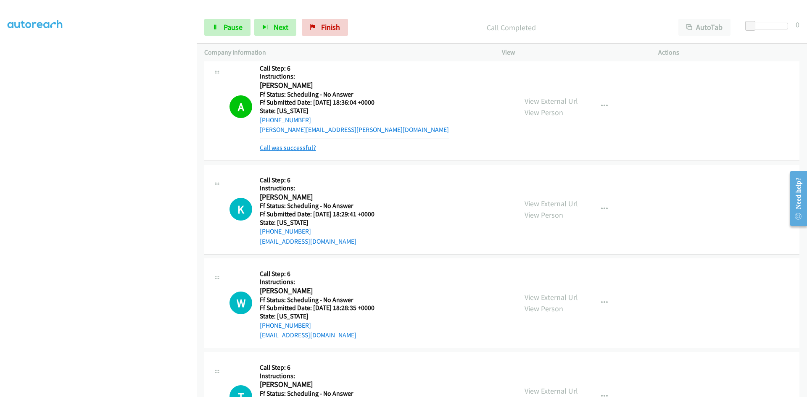
click at [297, 148] on link "Call was successful?" at bounding box center [288, 148] width 56 height 8
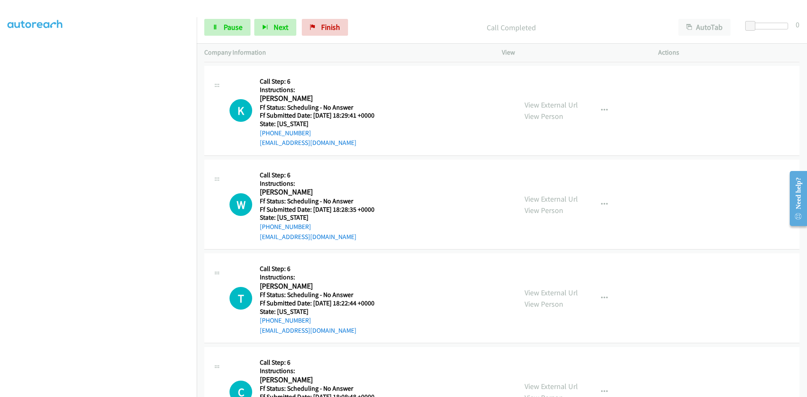
scroll to position [4777, 0]
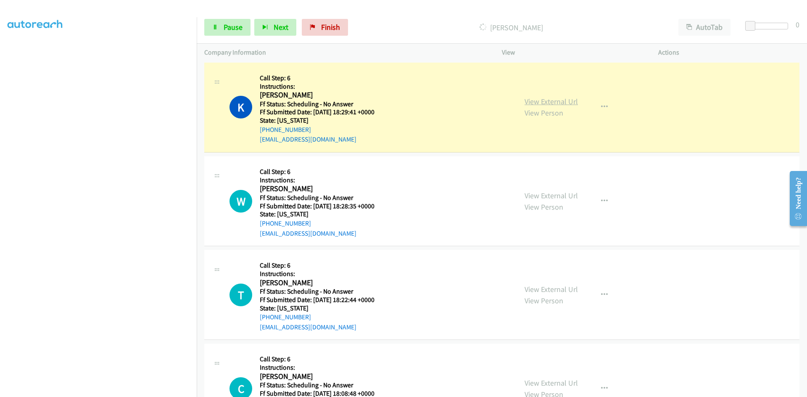
click at [565, 101] on link "View External Url" at bounding box center [551, 102] width 53 height 10
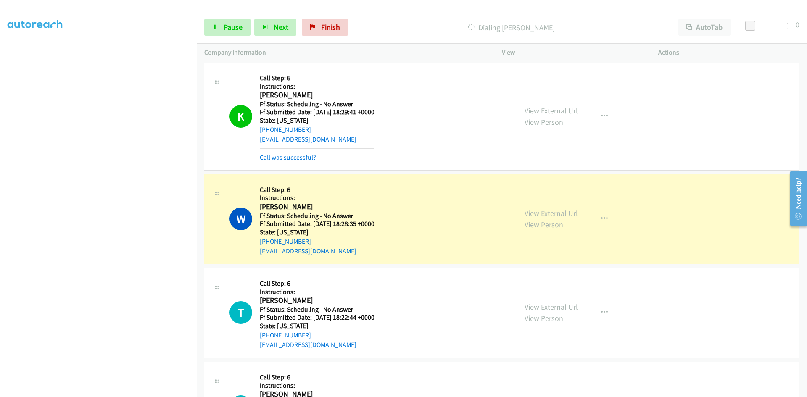
click at [310, 156] on link "Call was successful?" at bounding box center [288, 157] width 56 height 8
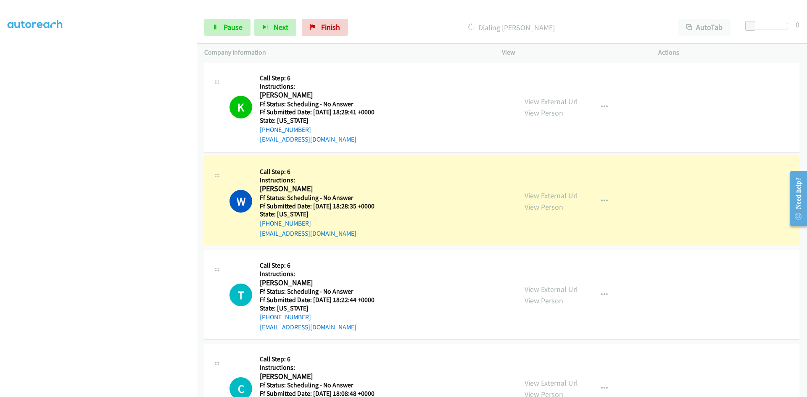
click at [544, 192] on link "View External Url" at bounding box center [551, 196] width 53 height 10
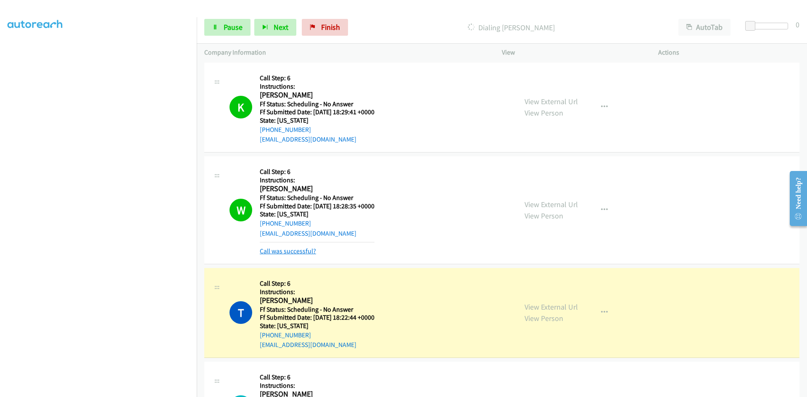
click at [287, 247] on link "Call was successful?" at bounding box center [288, 251] width 56 height 8
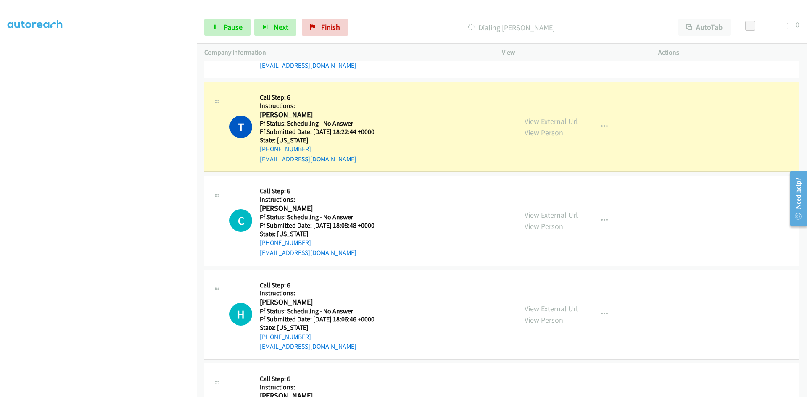
scroll to position [4987, 0]
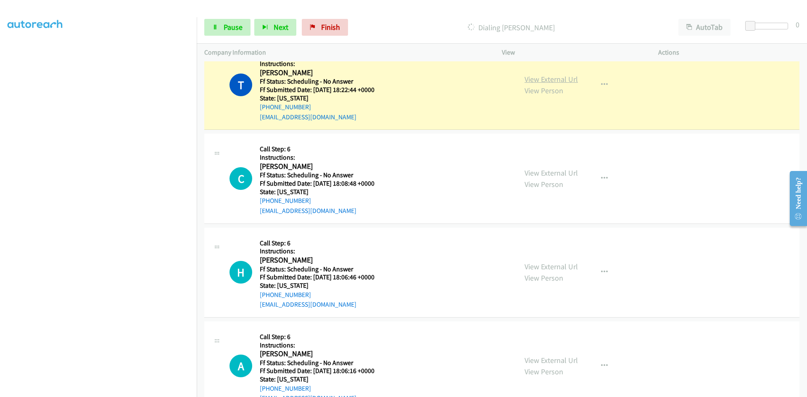
click at [566, 80] on link "View External Url" at bounding box center [551, 79] width 53 height 10
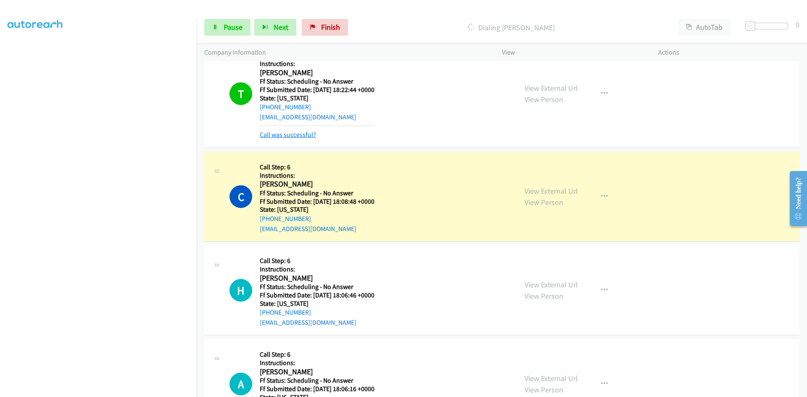
click at [306, 135] on link "Call was successful?" at bounding box center [288, 135] width 56 height 8
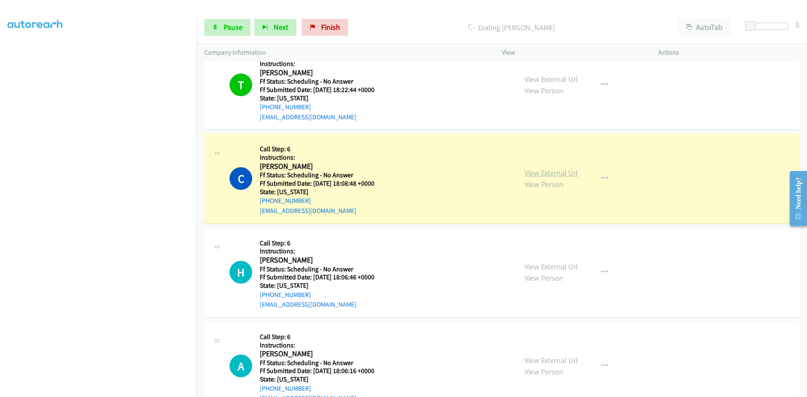
click at [541, 170] on link "View External Url" at bounding box center [551, 173] width 53 height 10
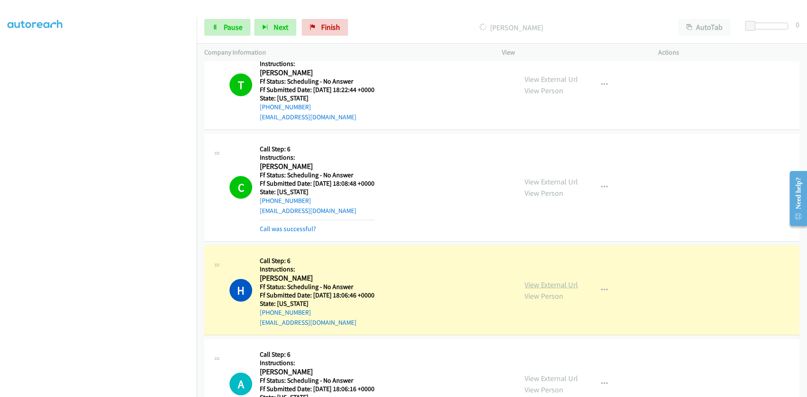
click at [546, 285] on link "View External Url" at bounding box center [551, 285] width 53 height 10
click at [282, 226] on link "Call was successful?" at bounding box center [288, 229] width 56 height 8
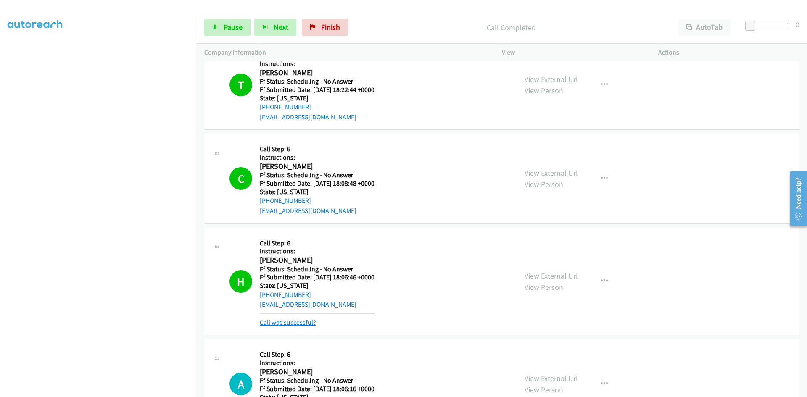
click at [272, 322] on link "Call was successful?" at bounding box center [288, 323] width 56 height 8
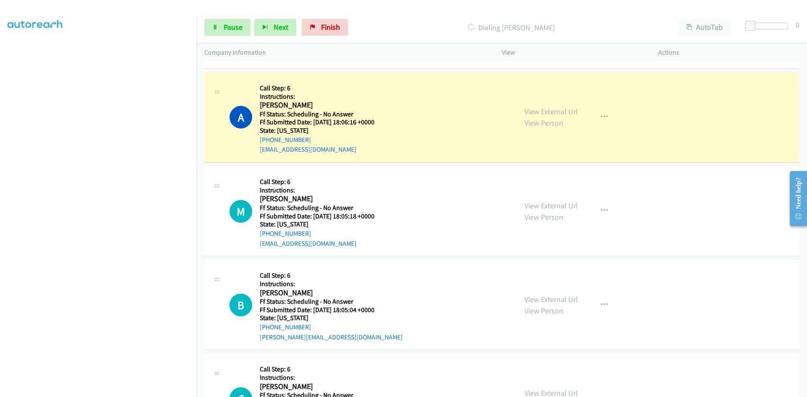
scroll to position [5239, 0]
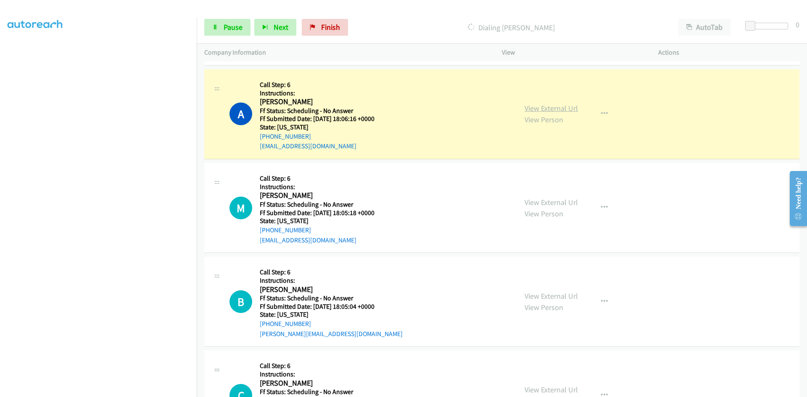
click at [569, 110] on link "View External Url" at bounding box center [551, 108] width 53 height 10
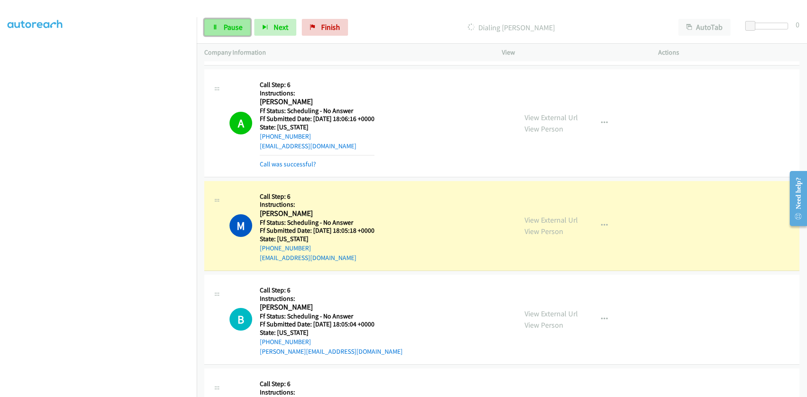
click at [222, 22] on link "Pause" at bounding box center [227, 27] width 46 height 17
click at [562, 221] on link "View External Url" at bounding box center [551, 220] width 53 height 10
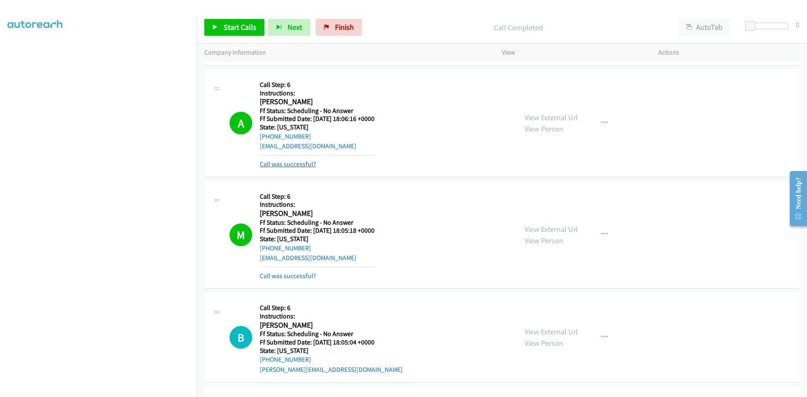
click at [307, 166] on link "Call was successful?" at bounding box center [288, 164] width 56 height 8
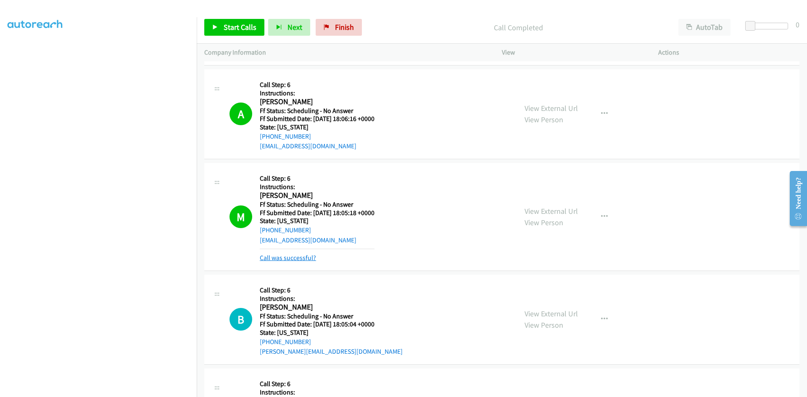
click at [310, 259] on link "Call was successful?" at bounding box center [288, 258] width 56 height 8
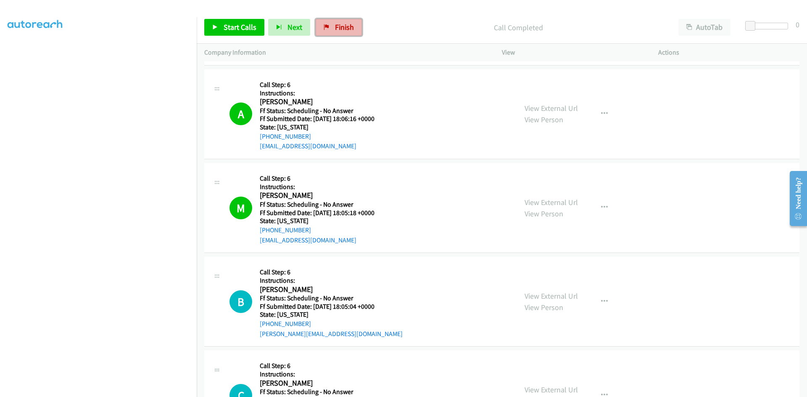
click at [341, 26] on span "Finish" at bounding box center [344, 27] width 19 height 10
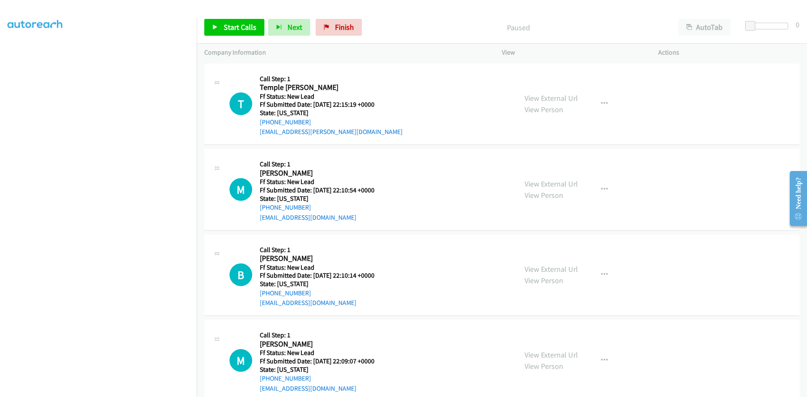
scroll to position [74, 0]
click at [535, 98] on link "View External Url" at bounding box center [551, 98] width 53 height 10
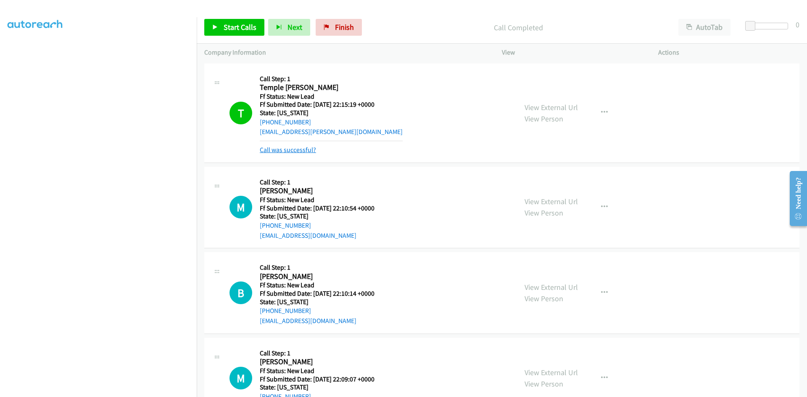
click at [306, 150] on link "Call was successful?" at bounding box center [288, 150] width 56 height 8
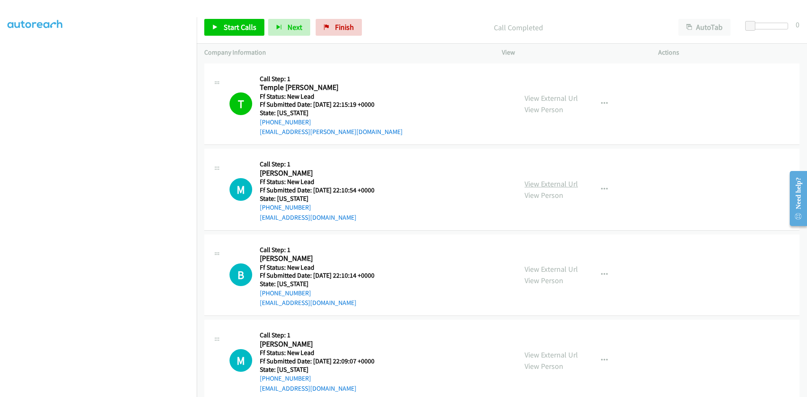
click at [551, 185] on link "View External Url" at bounding box center [551, 184] width 53 height 10
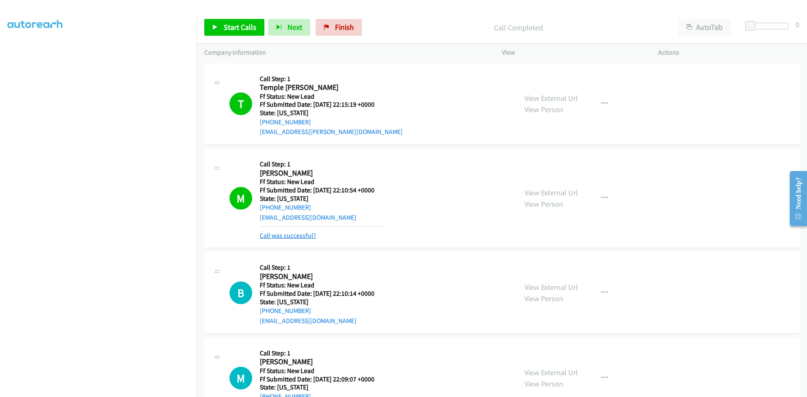
click at [302, 235] on link "Call was successful?" at bounding box center [288, 236] width 56 height 8
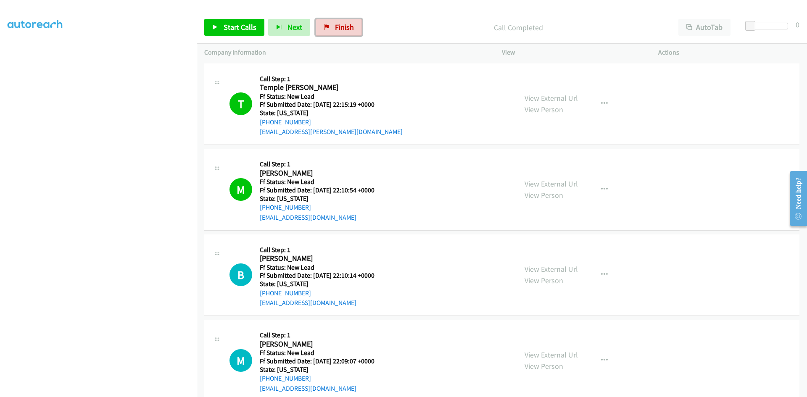
drag, startPoint x: 331, startPoint y: 27, endPoint x: 442, endPoint y: 42, distance: 112.8
click at [331, 27] on link "Finish" at bounding box center [339, 27] width 46 height 17
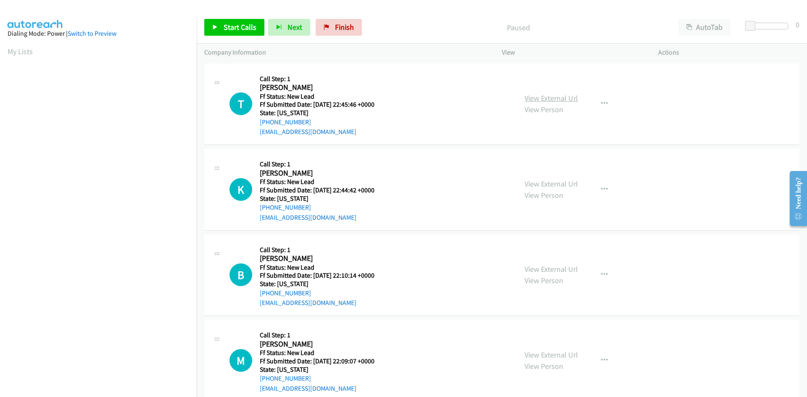
click at [537, 100] on link "View External Url" at bounding box center [551, 98] width 53 height 10
click at [603, 103] on icon "button" at bounding box center [604, 104] width 7 height 7
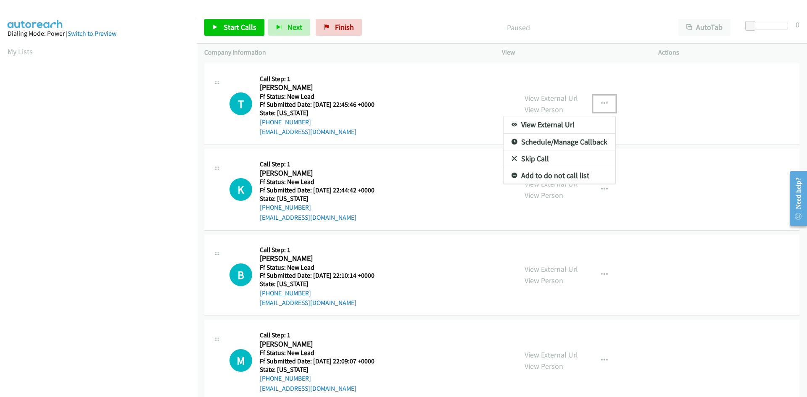
click at [535, 160] on link "Skip Call" at bounding box center [560, 159] width 112 height 17
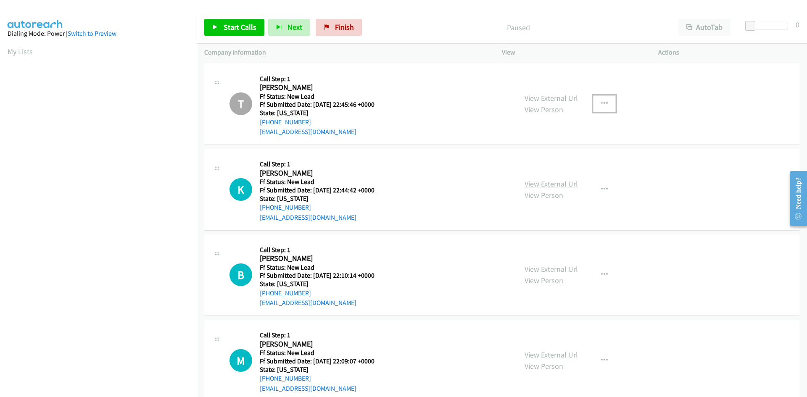
click at [538, 186] on link "View External Url" at bounding box center [551, 184] width 53 height 10
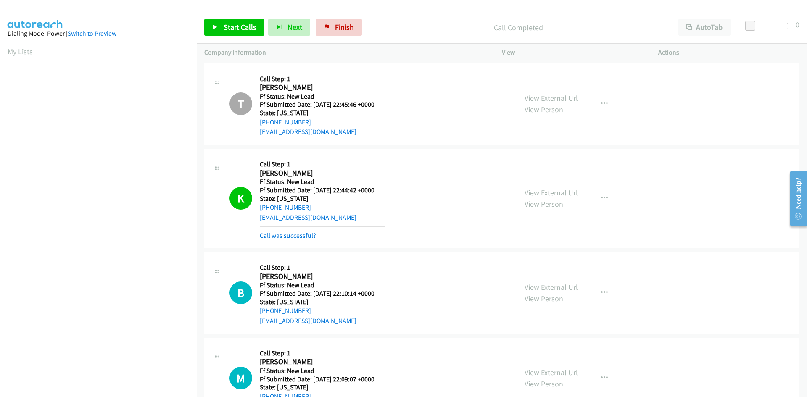
scroll to position [74, 0]
click at [286, 236] on link "Call was successful?" at bounding box center [288, 236] width 56 height 8
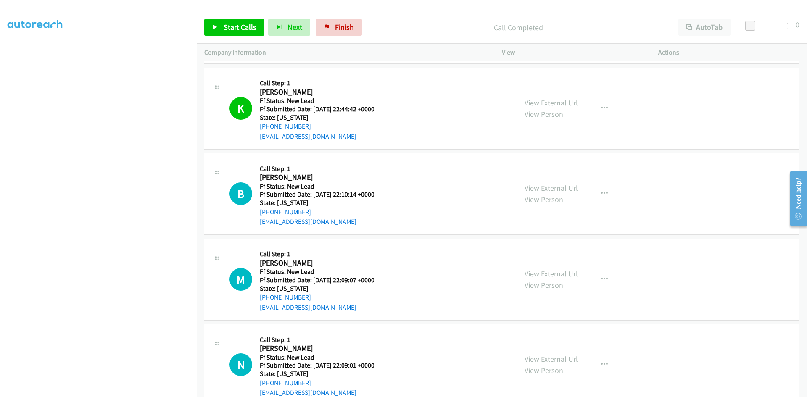
scroll to position [103, 0]
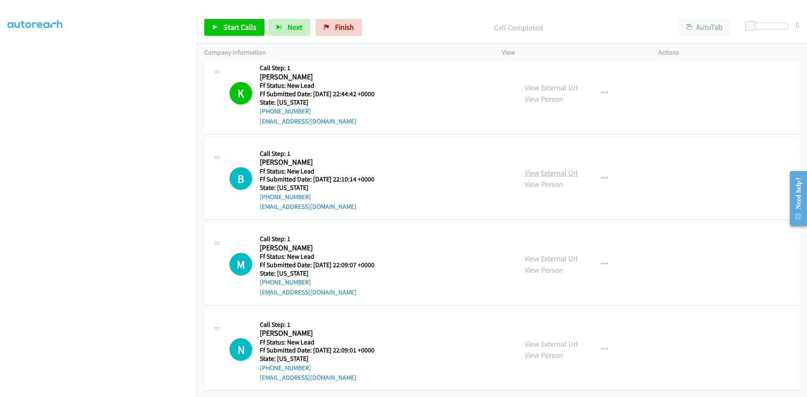
click at [537, 168] on link "View External Url" at bounding box center [551, 173] width 53 height 10
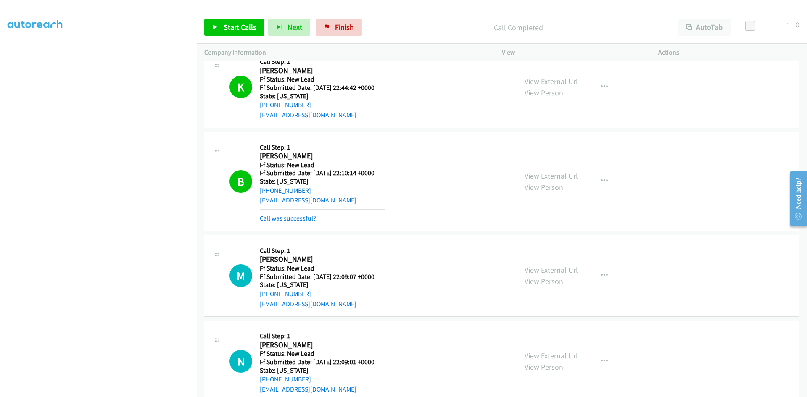
click at [285, 221] on link "Call was successful?" at bounding box center [288, 218] width 56 height 8
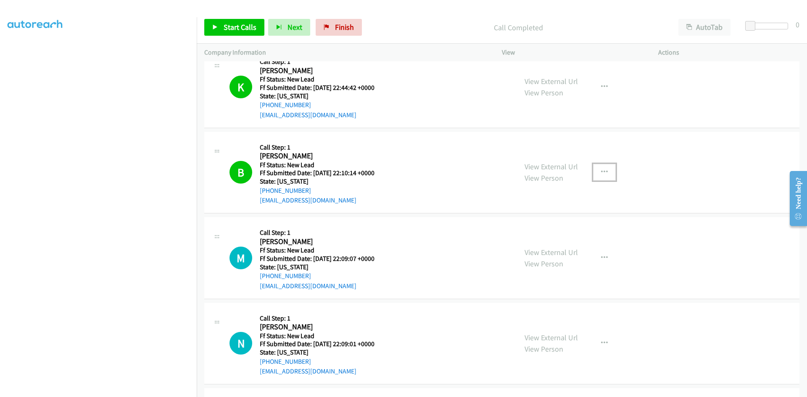
click at [601, 169] on icon "button" at bounding box center [604, 172] width 7 height 7
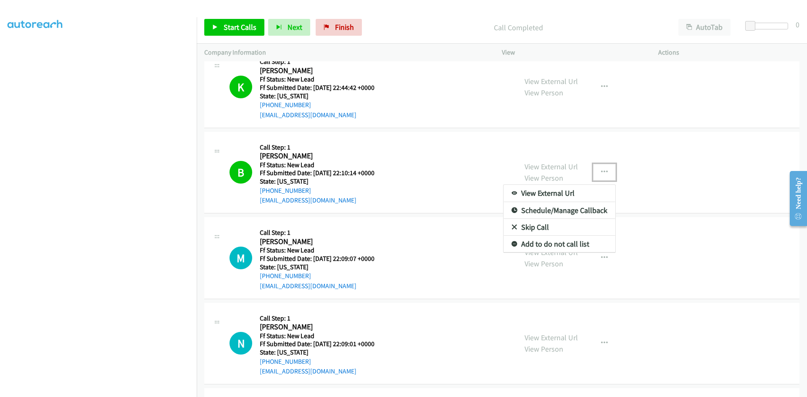
click at [527, 240] on link "Add to do not call list" at bounding box center [560, 244] width 112 height 17
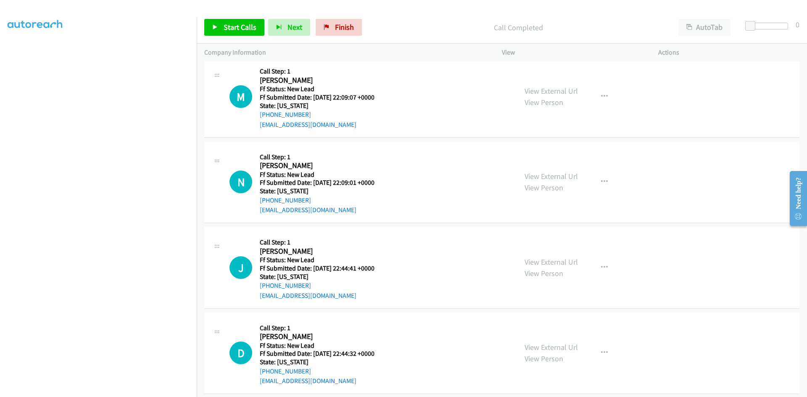
scroll to position [271, 0]
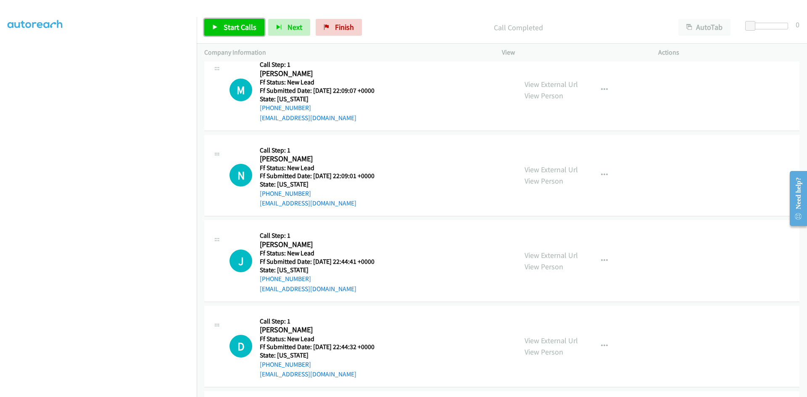
click at [231, 24] on span "Start Calls" at bounding box center [240, 27] width 33 height 10
click at [230, 24] on span "Pause" at bounding box center [233, 27] width 19 height 10
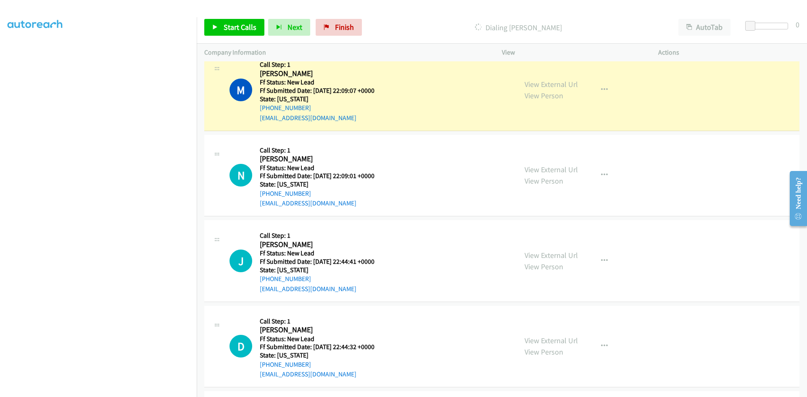
click at [580, 85] on div "View External Url View Person View External Url Email Schedule/Manage Callback …" at bounding box center [599, 90] width 164 height 66
click at [572, 85] on link "View External Url" at bounding box center [551, 84] width 53 height 10
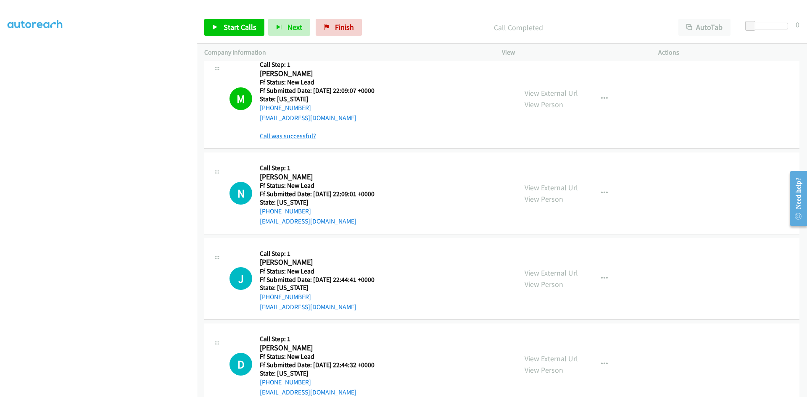
click at [304, 134] on link "Call was successful?" at bounding box center [288, 136] width 56 height 8
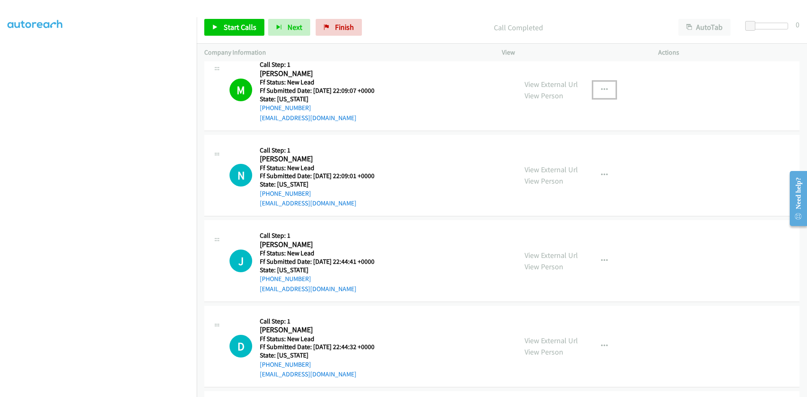
click at [605, 88] on button "button" at bounding box center [604, 90] width 23 height 17
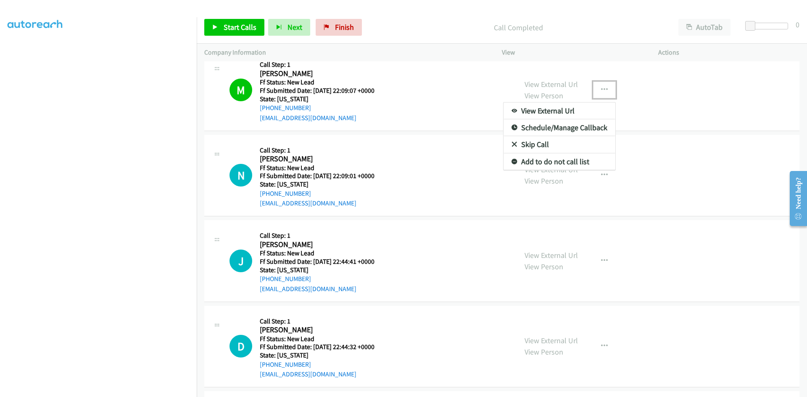
click at [552, 160] on link "Add to do not call list" at bounding box center [560, 161] width 112 height 17
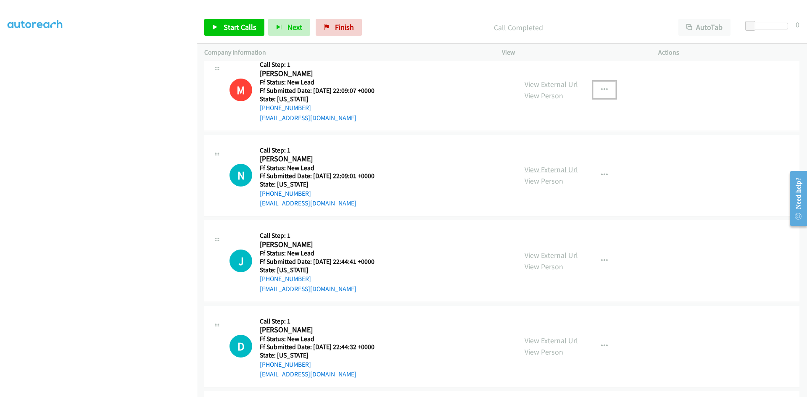
click at [546, 170] on link "View External Url" at bounding box center [551, 170] width 53 height 10
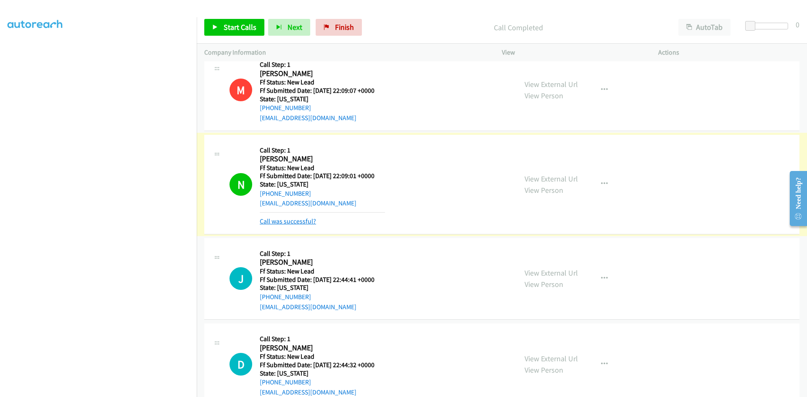
click at [292, 222] on link "Call was successful?" at bounding box center [288, 221] width 56 height 8
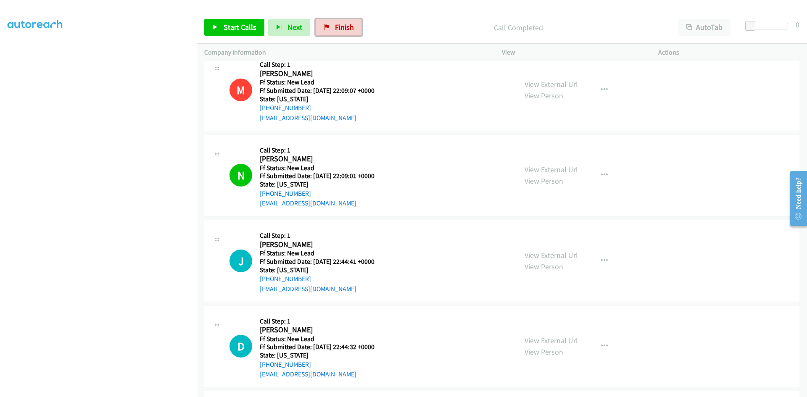
drag, startPoint x: 333, startPoint y: 29, endPoint x: 450, endPoint y: 40, distance: 117.4
click at [335, 29] on span "Finish" at bounding box center [344, 27] width 19 height 10
